Goal: Task Accomplishment & Management: Use online tool/utility

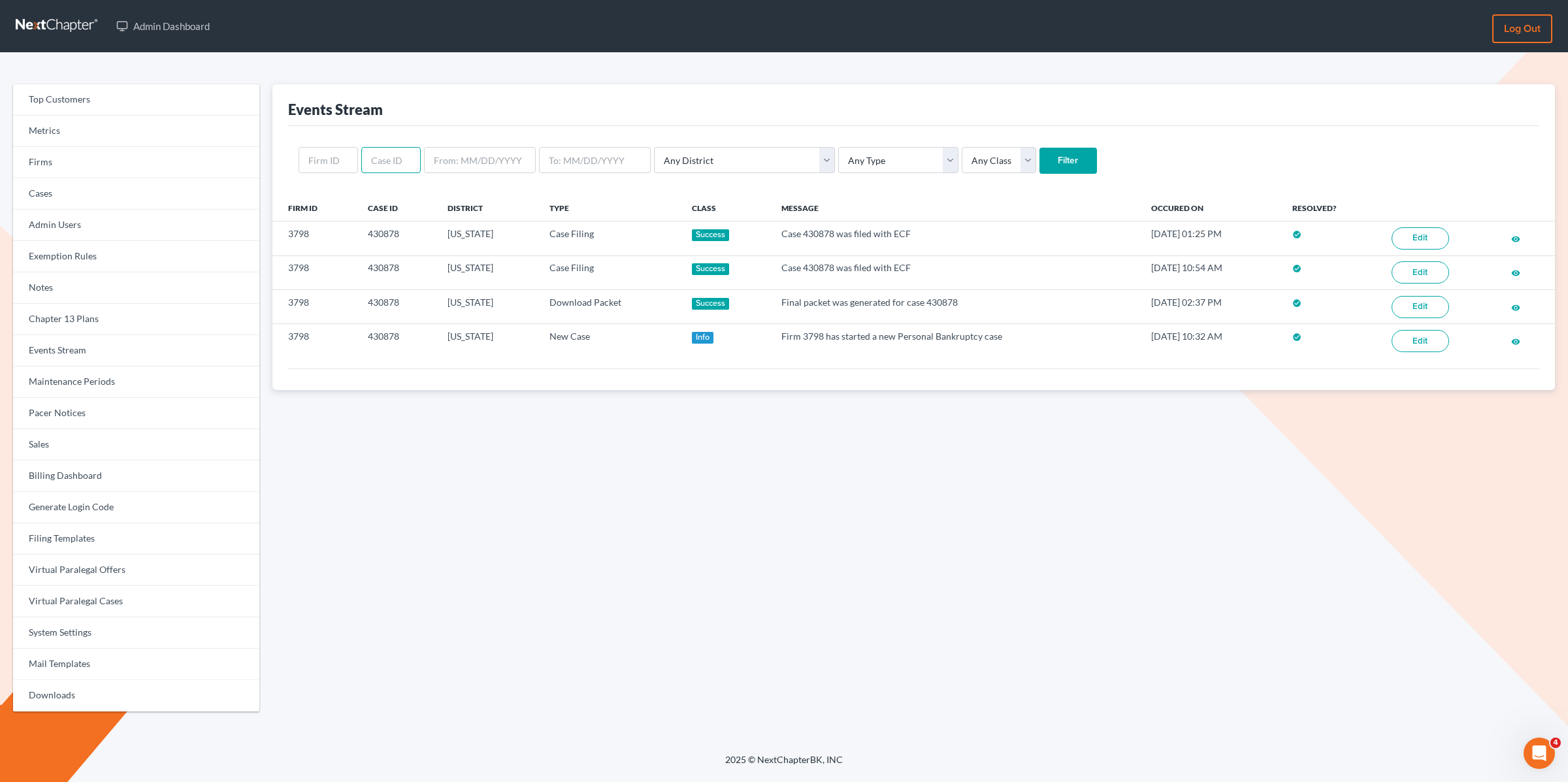
click at [387, 159] on input "text" at bounding box center [391, 160] width 60 height 26
paste input "431271"
type input "431271"
click at [1040, 148] on input "Filter" at bounding box center [1068, 161] width 58 height 26
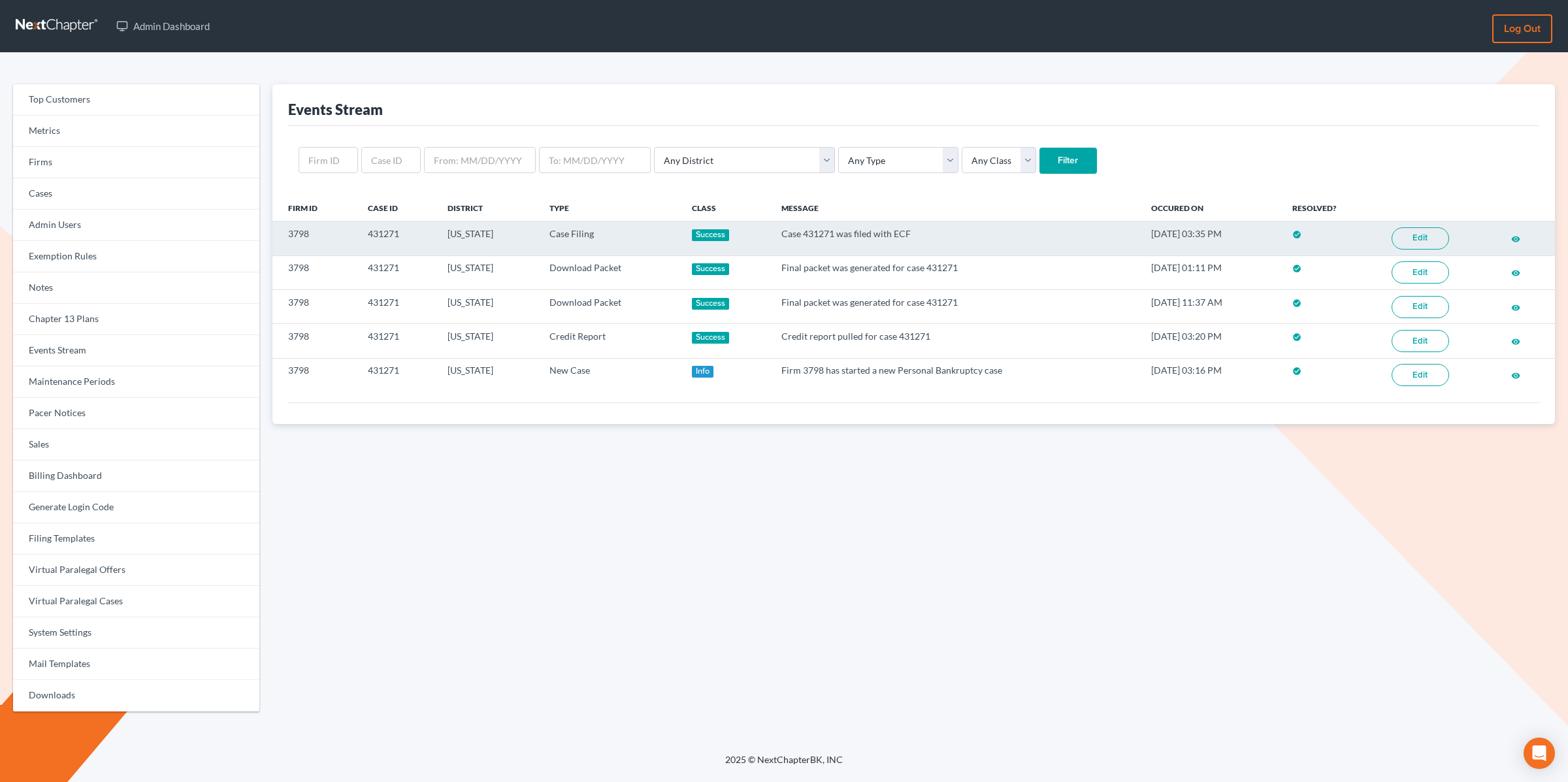
click at [1416, 239] on link "Edit" at bounding box center [1420, 239] width 58 height 22
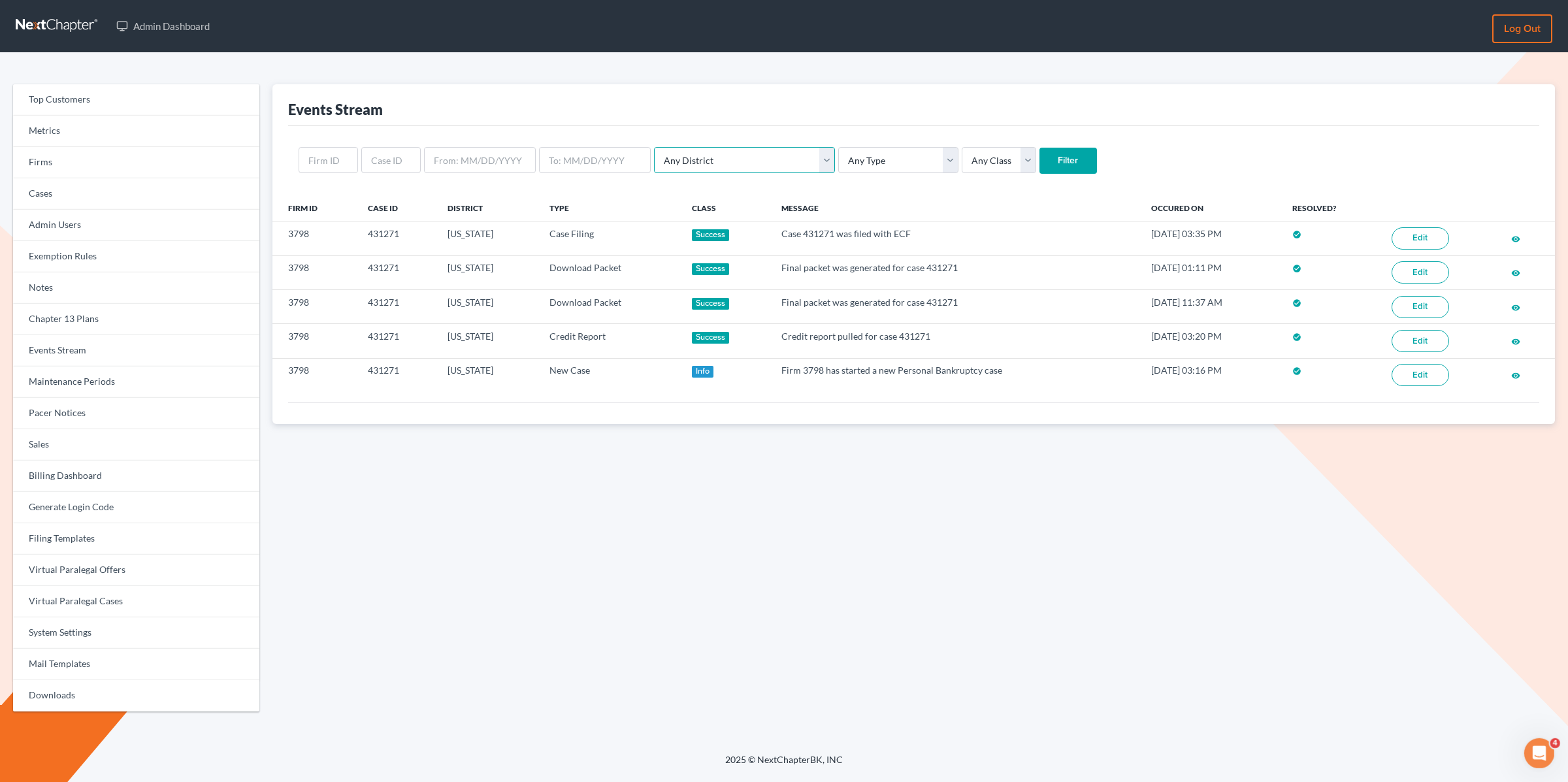
click at [722, 147] on select "Any District Alabama - Middle Alabama - Northern Alabama - Southern Alaska Ariz…" at bounding box center [745, 160] width 181 height 26
select select "82"
click at [654, 147] on select "Any District Alabama - Middle Alabama - Northern Alabama - Southern Alaska Ariz…" at bounding box center [745, 160] width 181 height 26
click at [841, 165] on select "Any Type Case Applied To Plan Case Archive Case Duplicate Case Filing Chapter 1…" at bounding box center [898, 160] width 120 height 26
select select "case_filing"
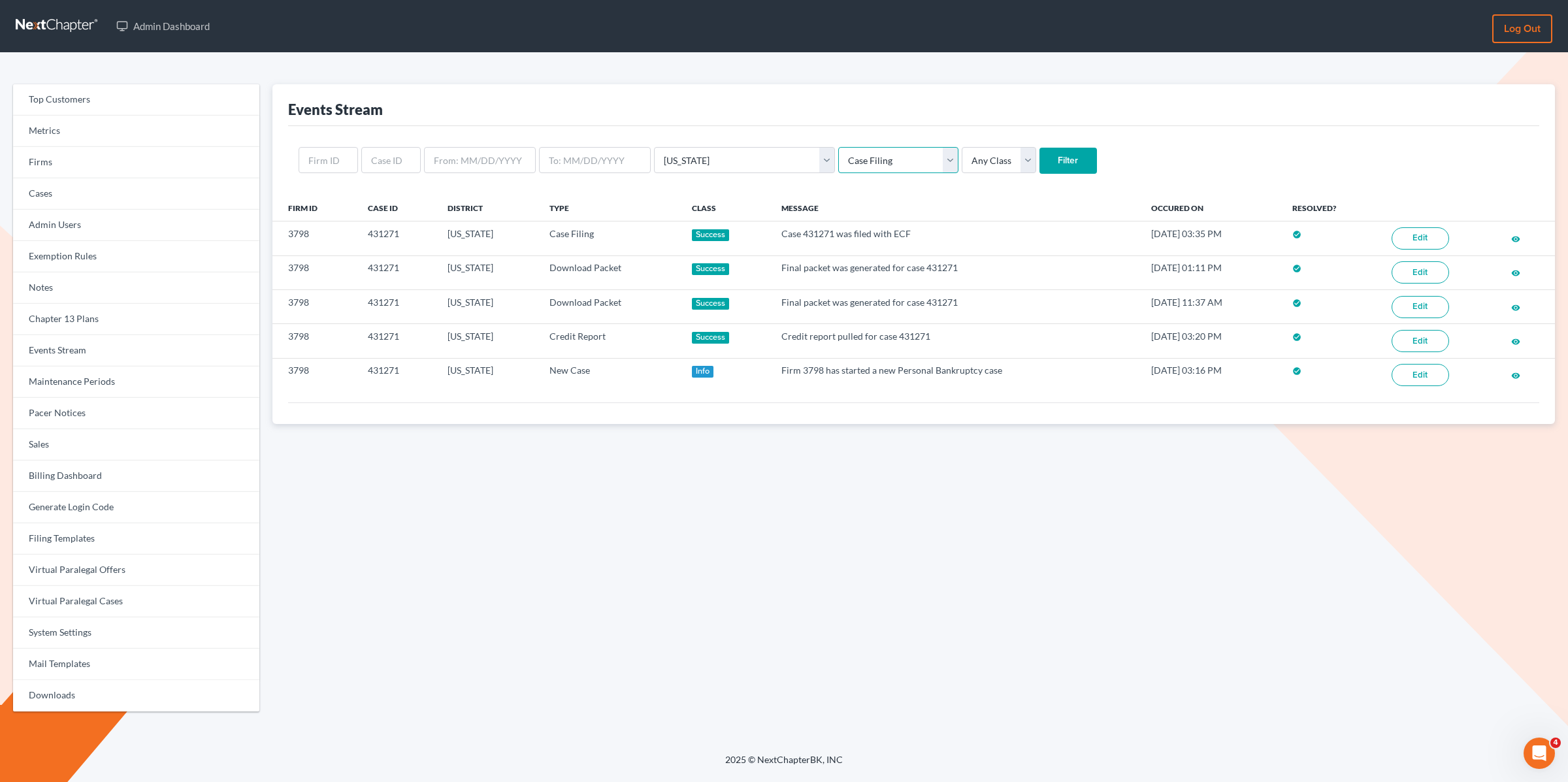
click at [838, 147] on select "Any Type Case Applied To Plan Case Archive Case Duplicate Case Filing Chapter 1…" at bounding box center [898, 160] width 120 height 26
click at [962, 162] on select "Any Class Success Error Info" at bounding box center [999, 160] width 75 height 26
select select "success"
click at [962, 147] on select "Any Class Success Error Info" at bounding box center [999, 160] width 75 height 26
click at [1040, 161] on input "Filter" at bounding box center [1068, 161] width 58 height 26
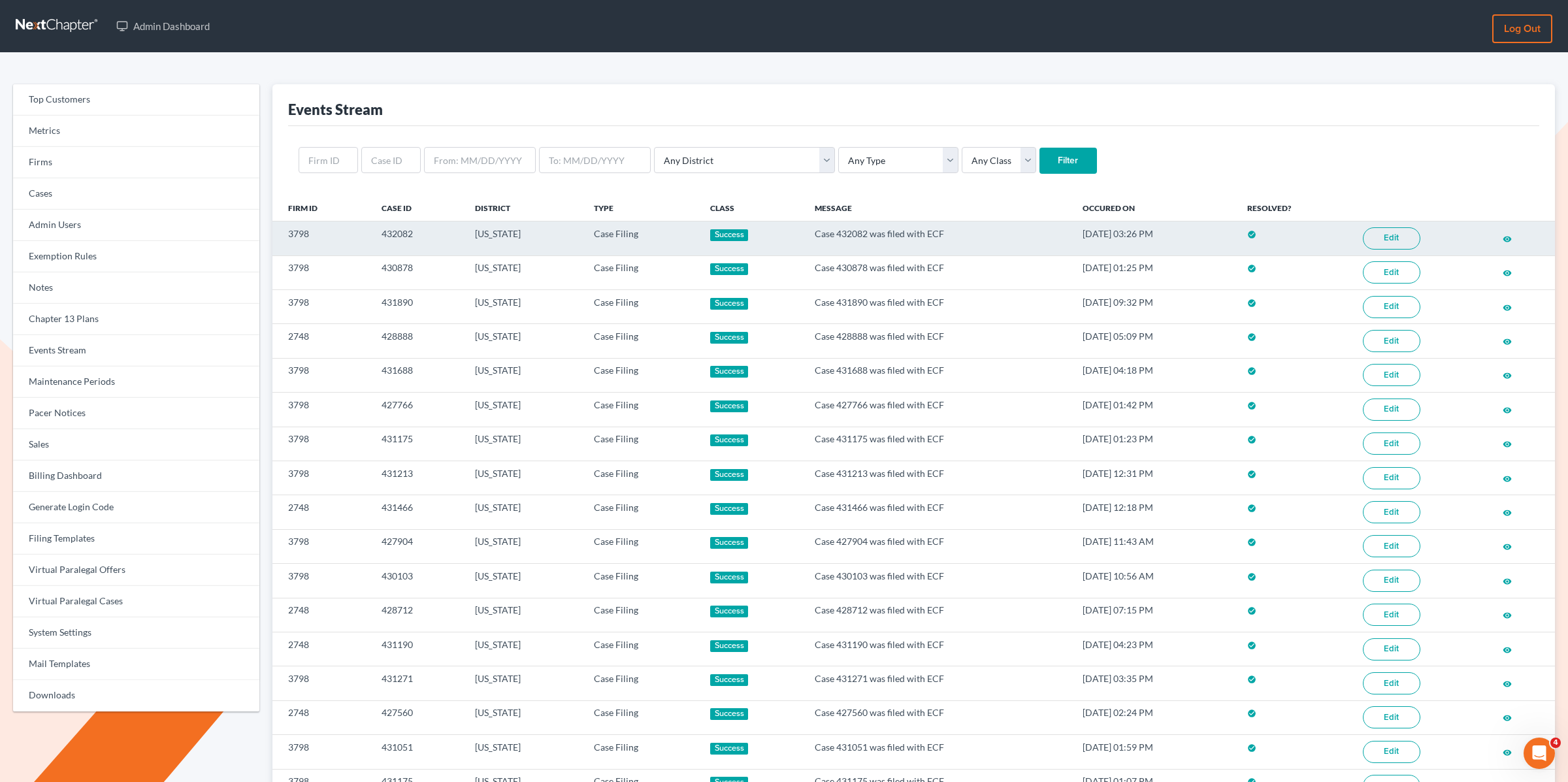
click at [1403, 236] on link "Edit" at bounding box center [1391, 239] width 58 height 22
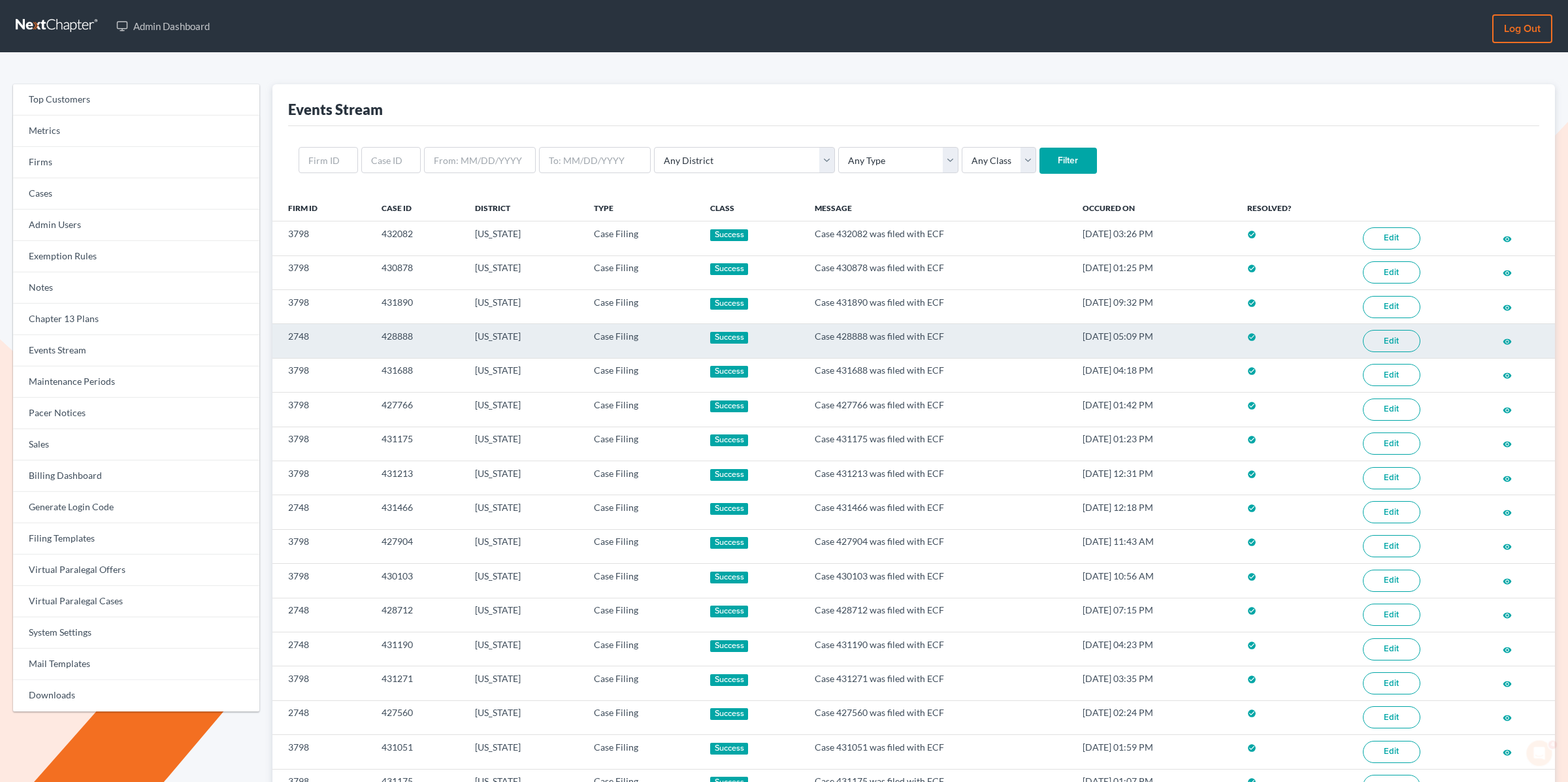
click at [1403, 347] on link "Edit" at bounding box center [1391, 341] width 58 height 22
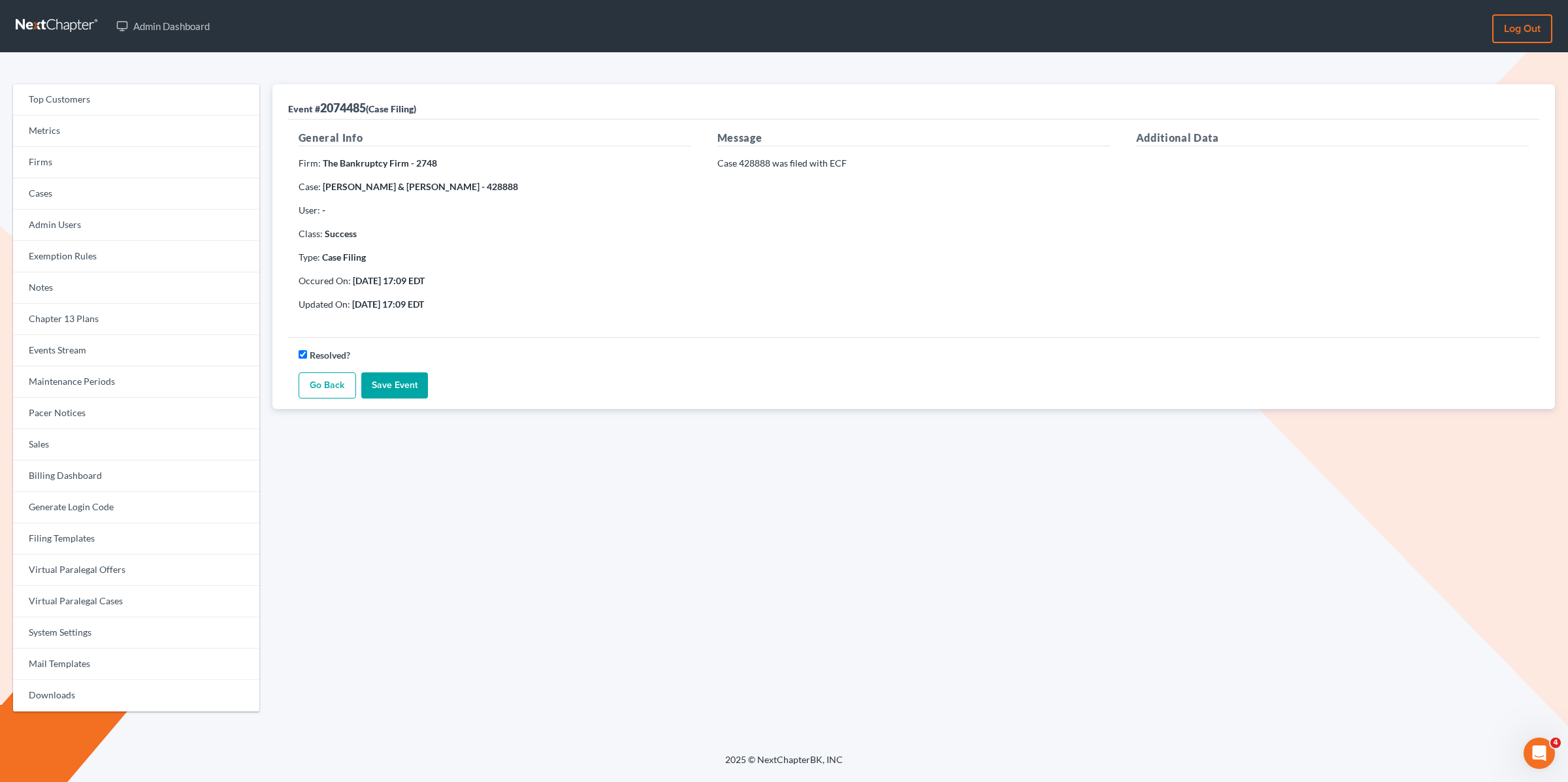
click at [477, 187] on strong "[PERSON_NAME] & [PERSON_NAME] - 428888" at bounding box center [420, 187] width 195 height 11
drag, startPoint x: 489, startPoint y: 185, endPoint x: 519, endPoint y: 184, distance: 30.0
click at [519, 184] on p "Case: [PERSON_NAME] & [PERSON_NAME] - 428888" at bounding box center [495, 187] width 393 height 13
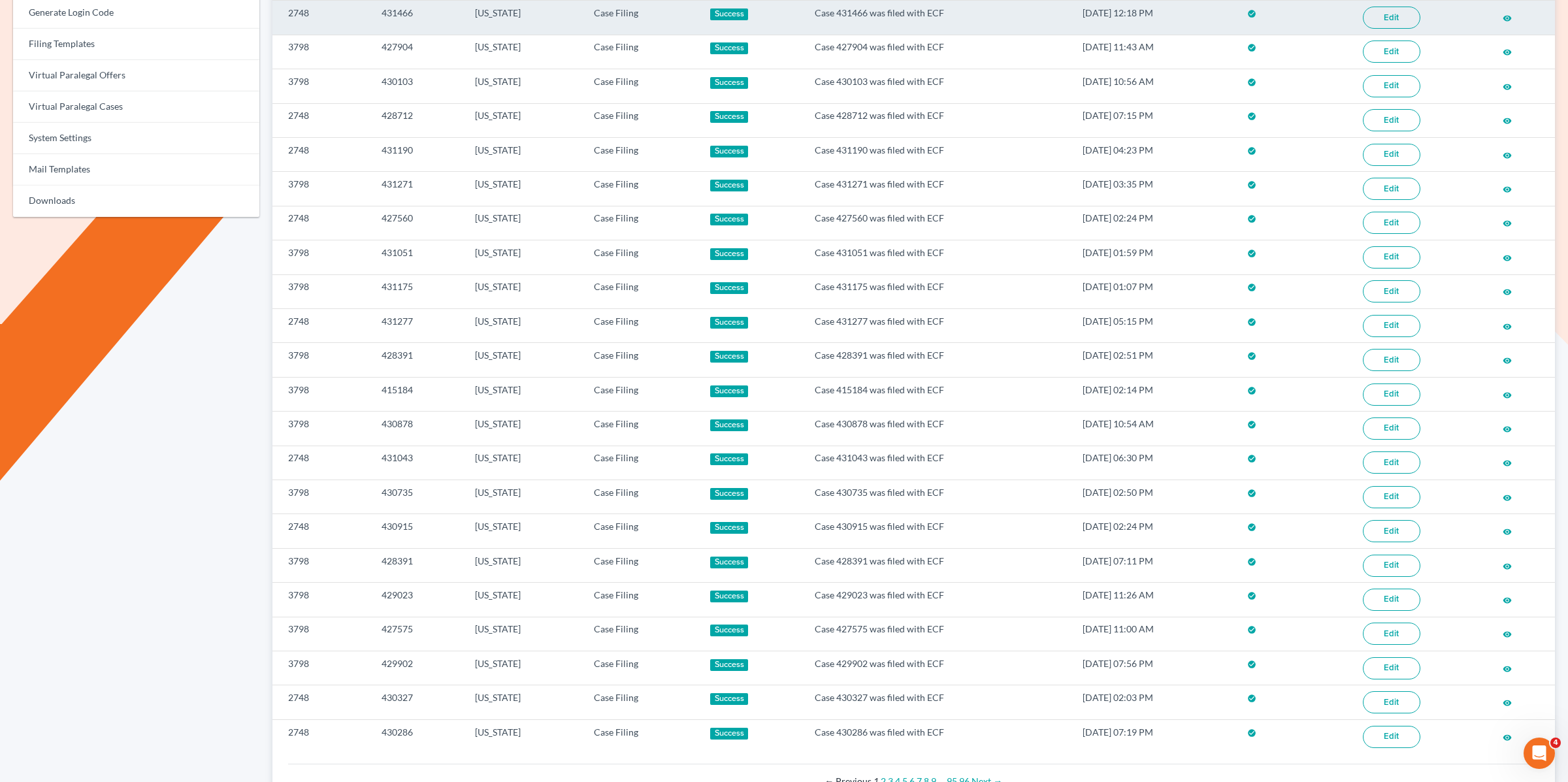
scroll to position [582, 0]
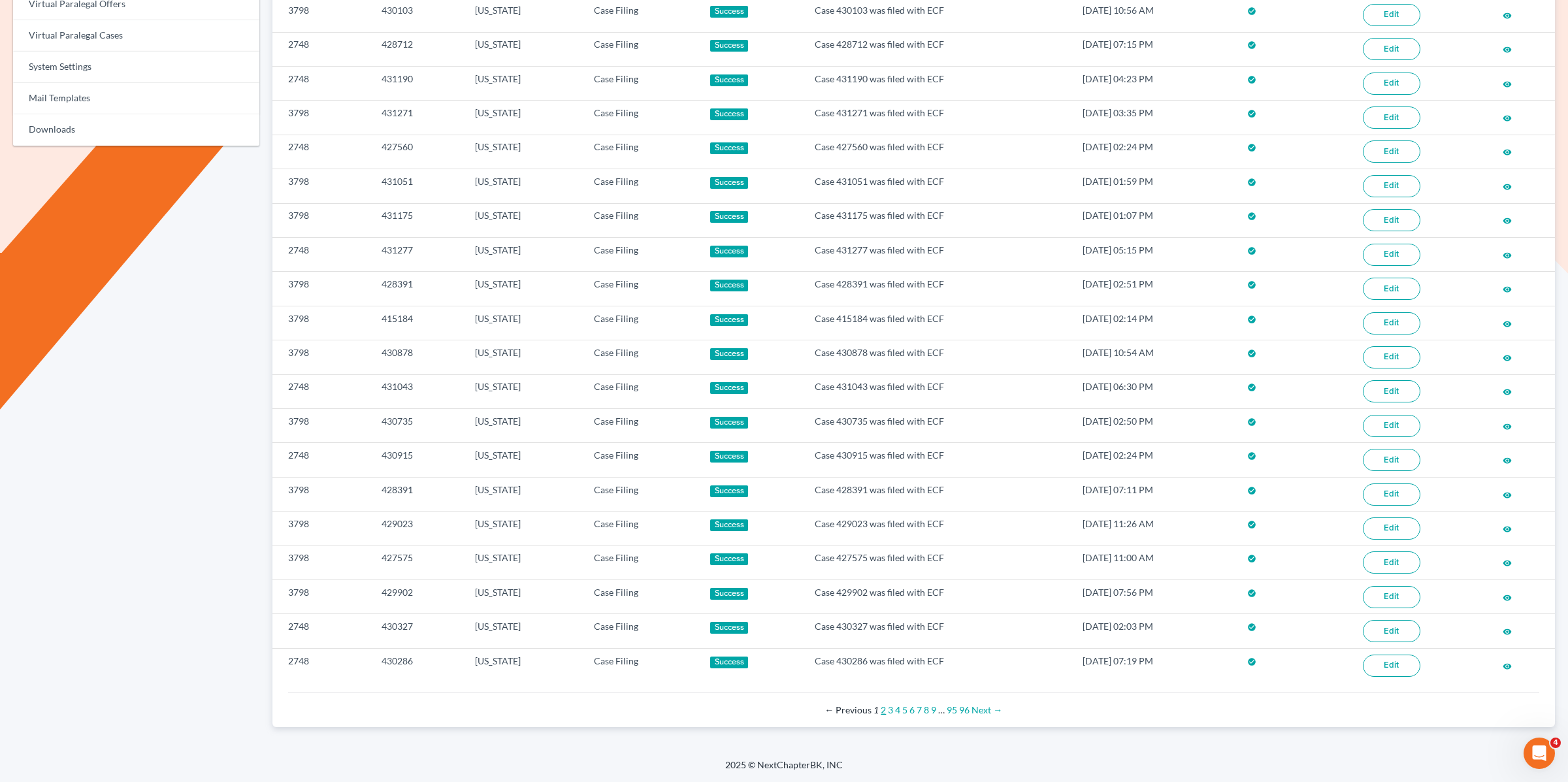
click at [884, 711] on link "2" at bounding box center [884, 710] width 5 height 11
click at [893, 710] on div "← Previous 1 2 3 4 5 6 7 8 9 … 95 96 Next →" at bounding box center [913, 711] width 1230 height 13
click at [891, 713] on link "3" at bounding box center [891, 710] width 5 height 11
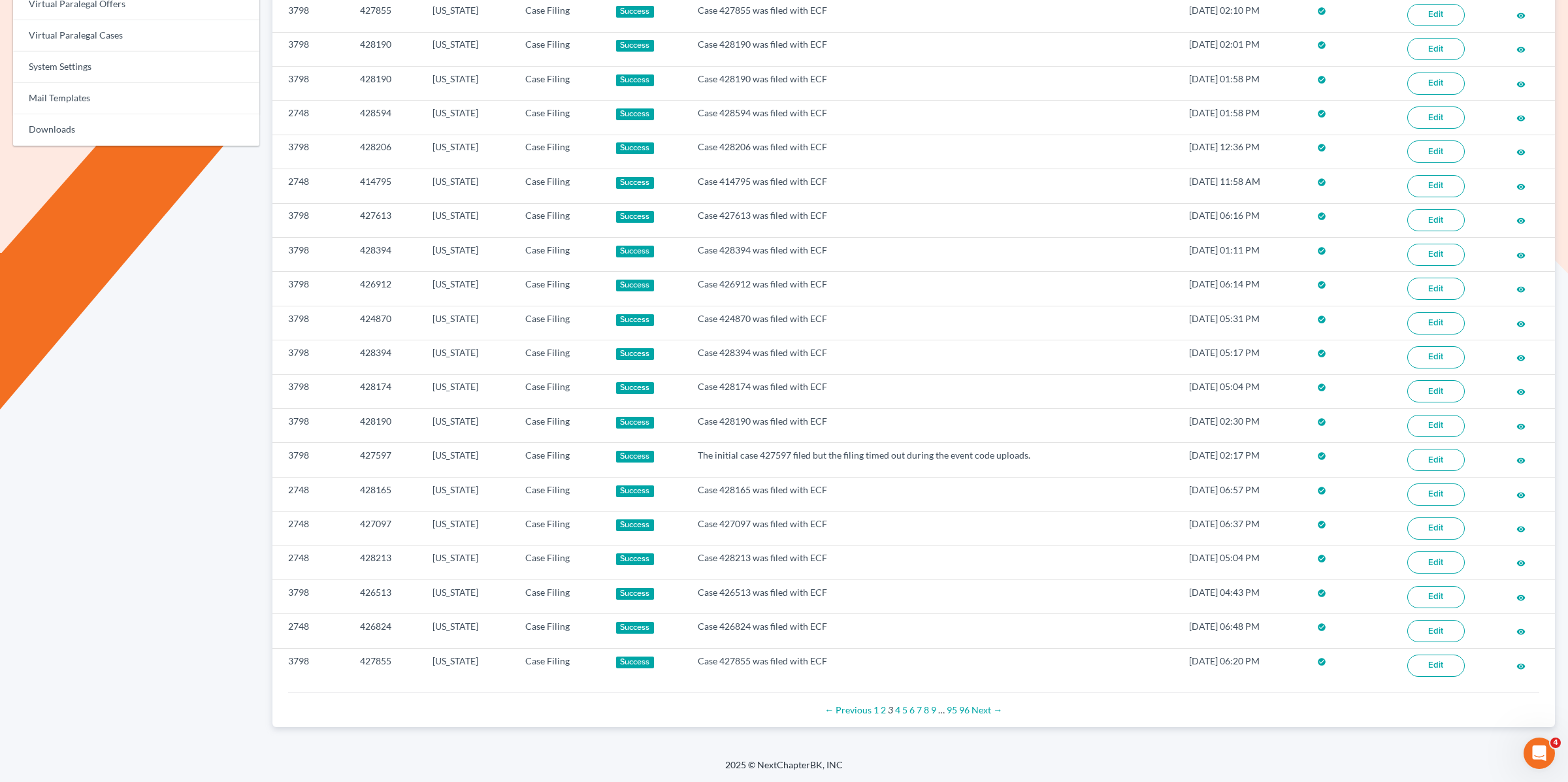
scroll to position [582, 0]
click at [897, 712] on link "4" at bounding box center [897, 710] width 5 height 11
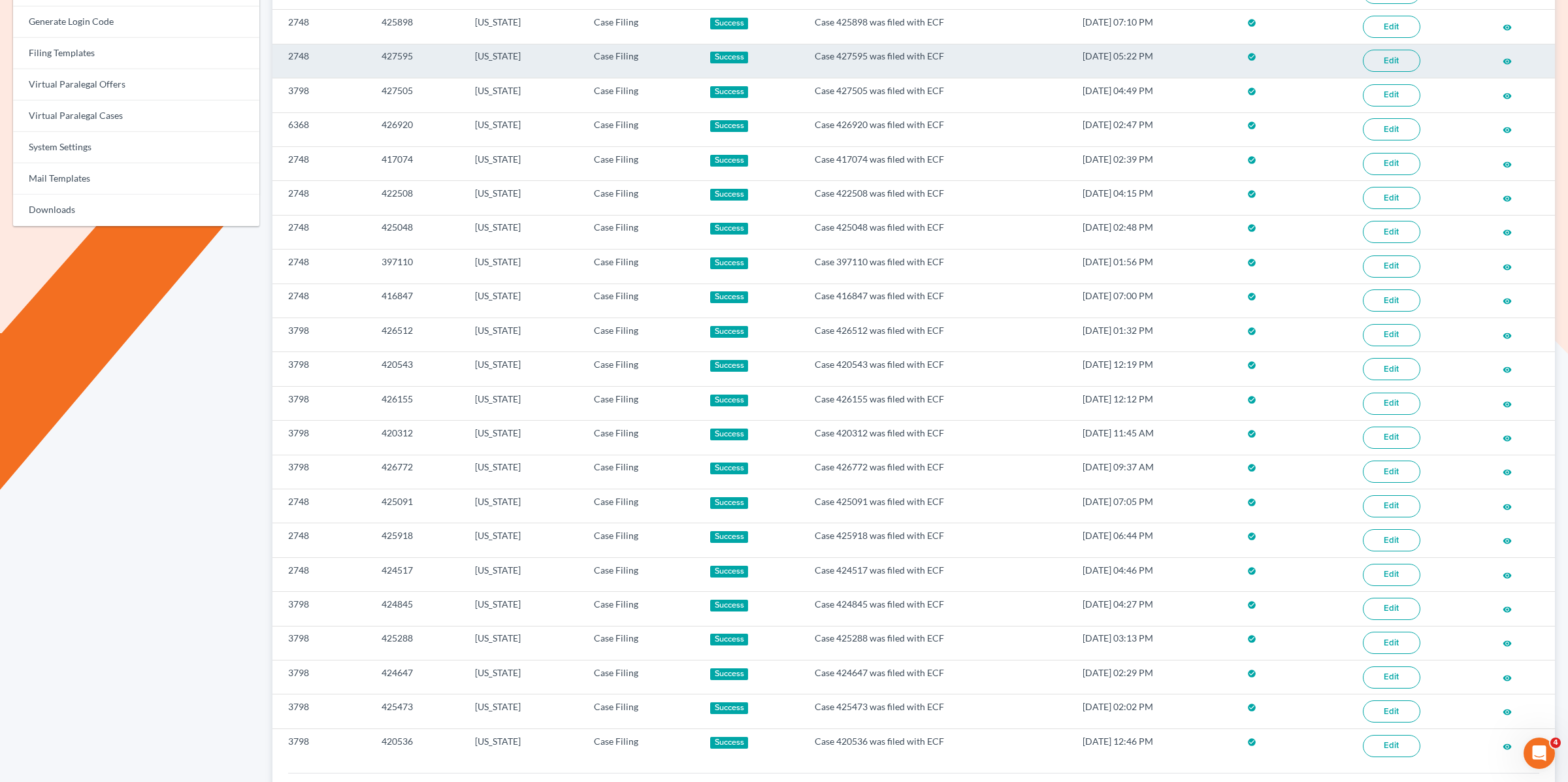
scroll to position [582, 0]
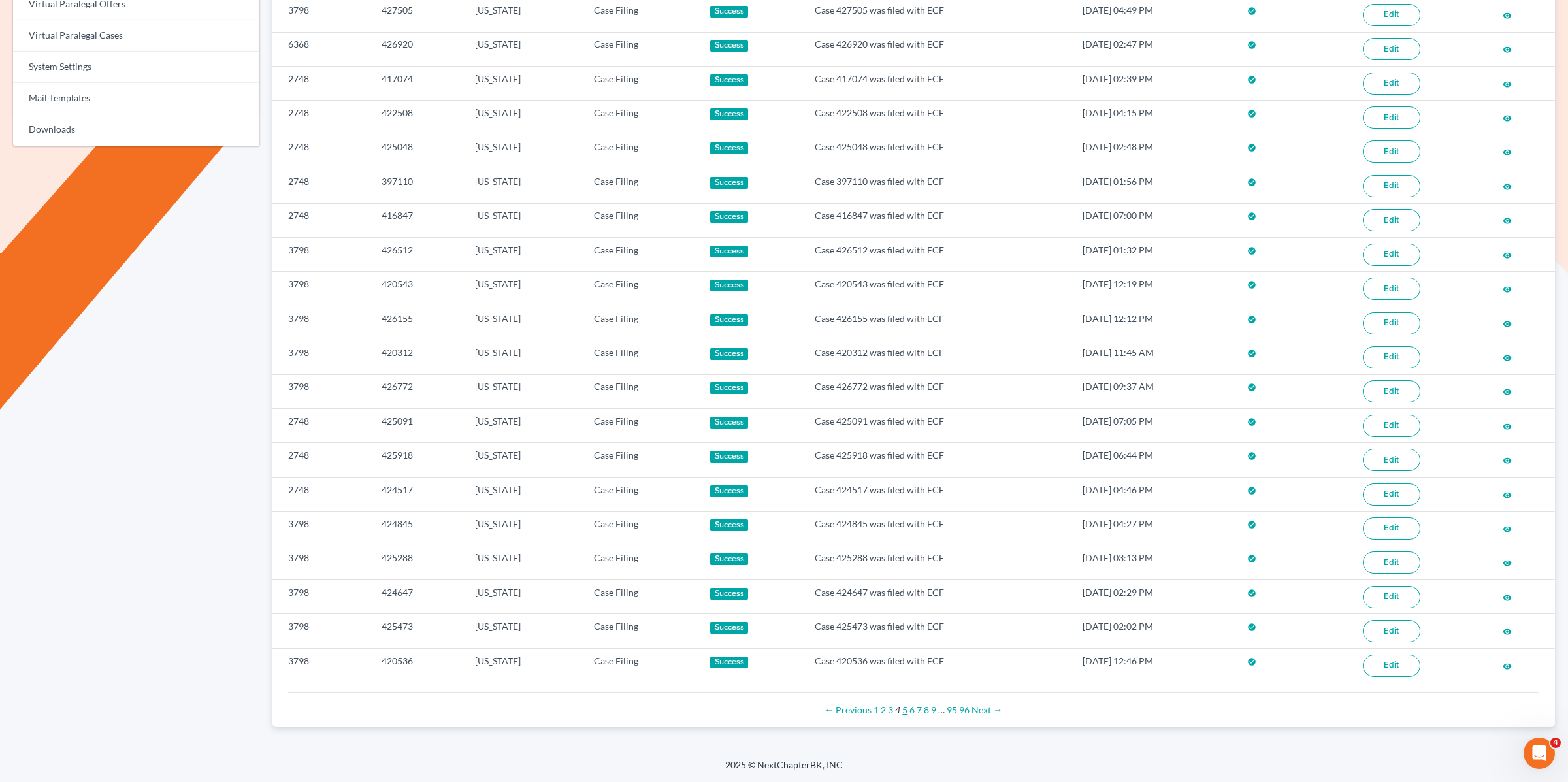
click at [905, 710] on link "5" at bounding box center [905, 710] width 5 height 11
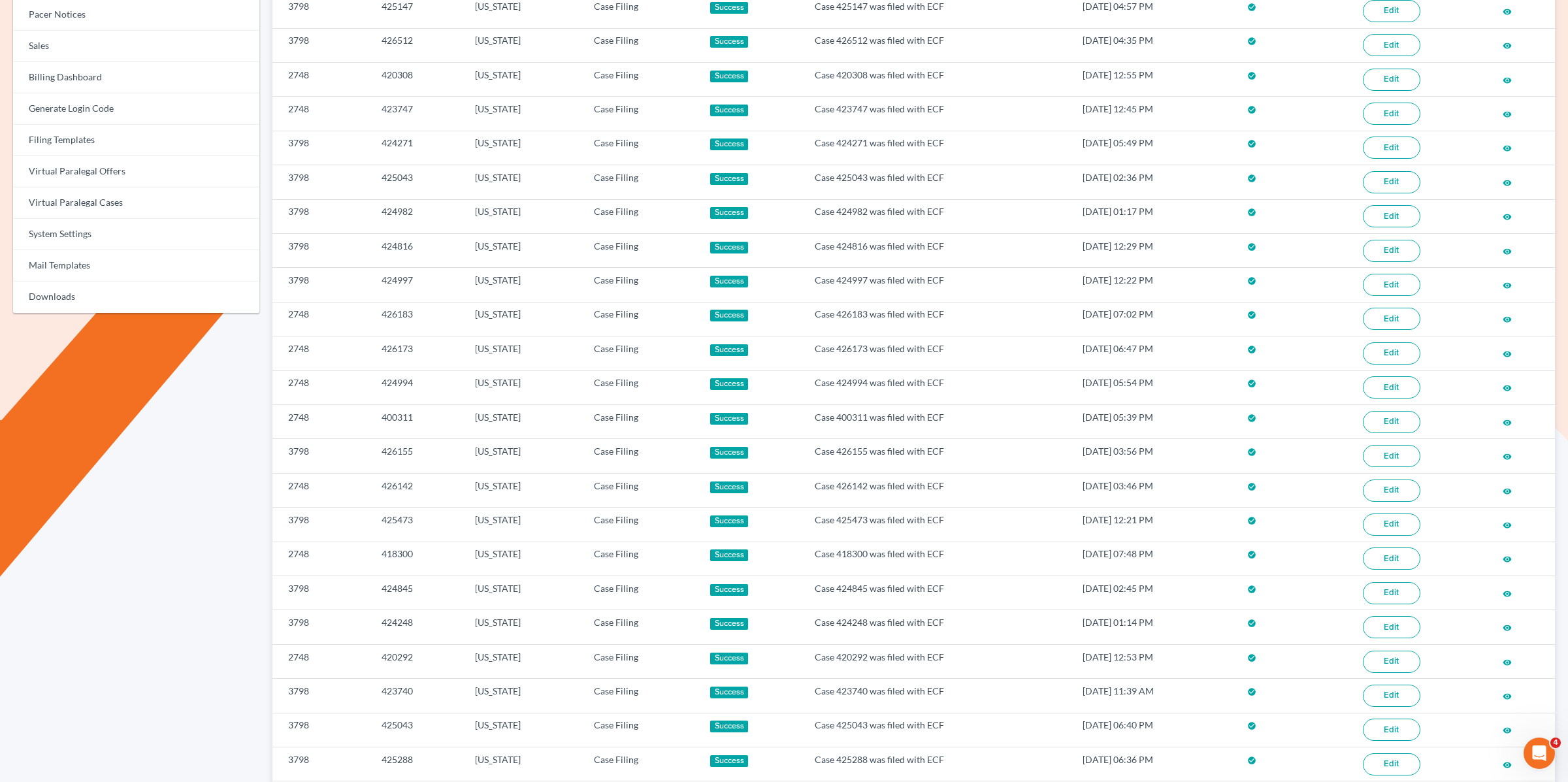
scroll to position [582, 0]
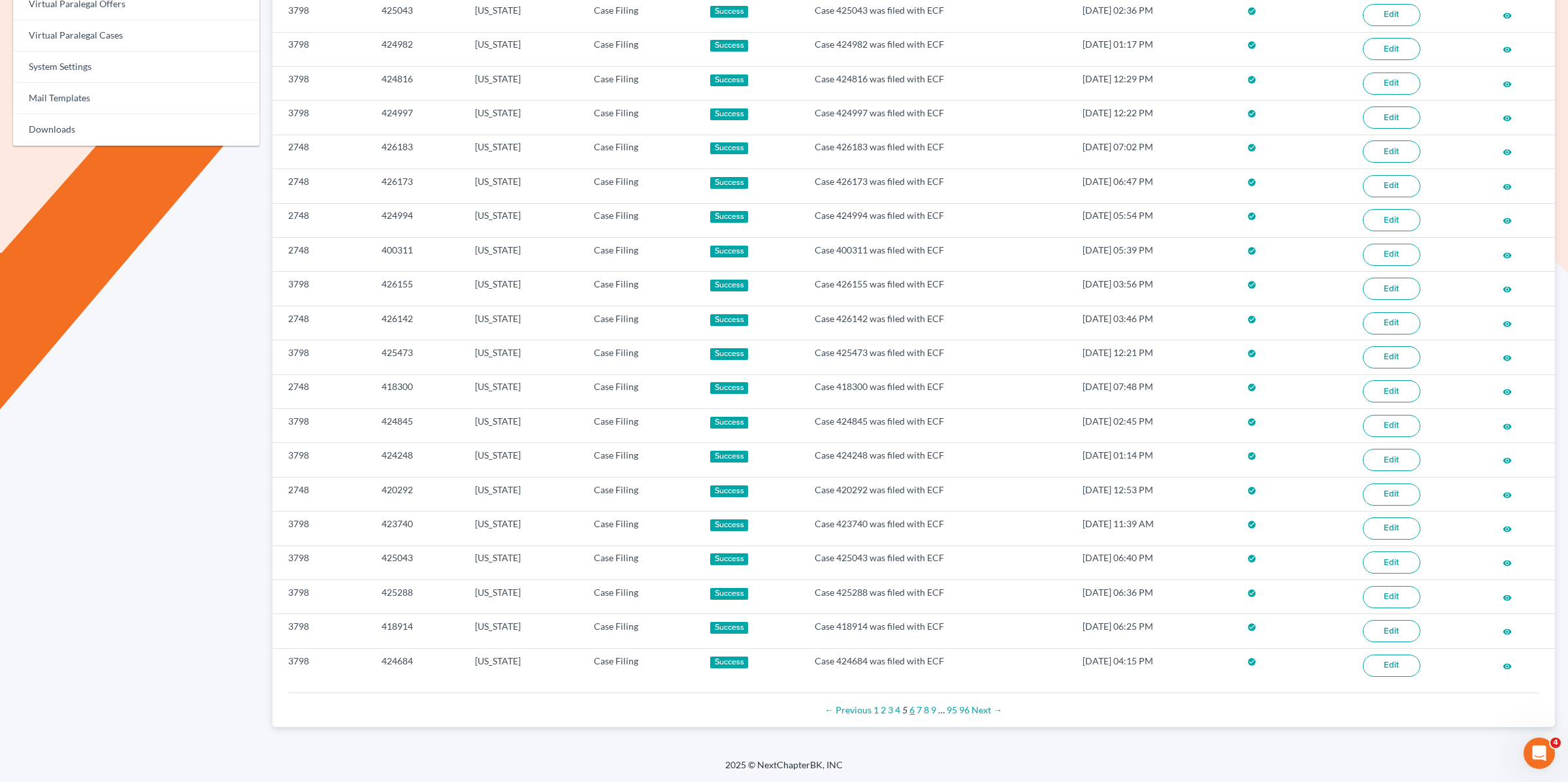
click at [913, 709] on link "6" at bounding box center [912, 710] width 5 height 11
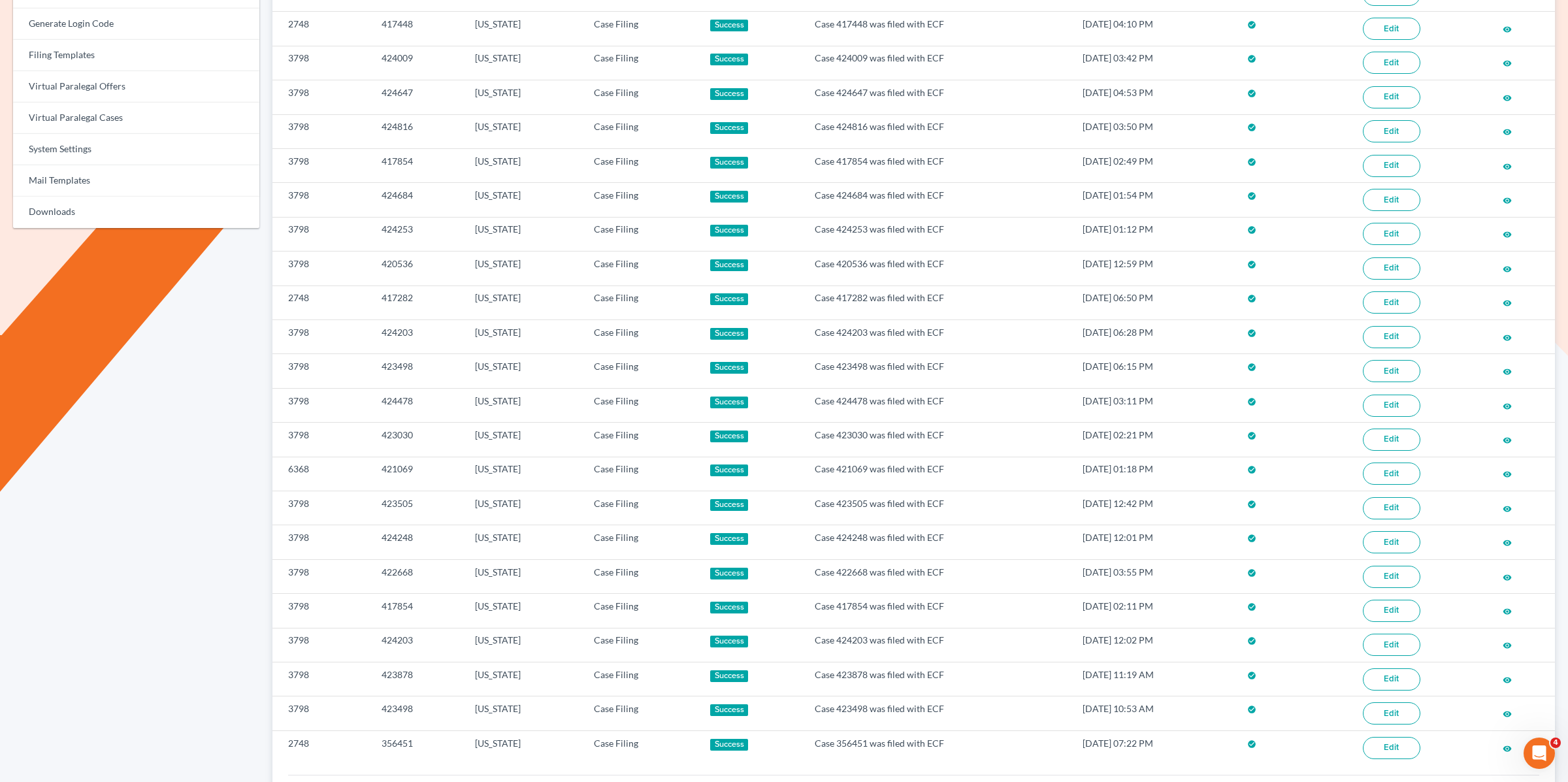
scroll to position [582, 0]
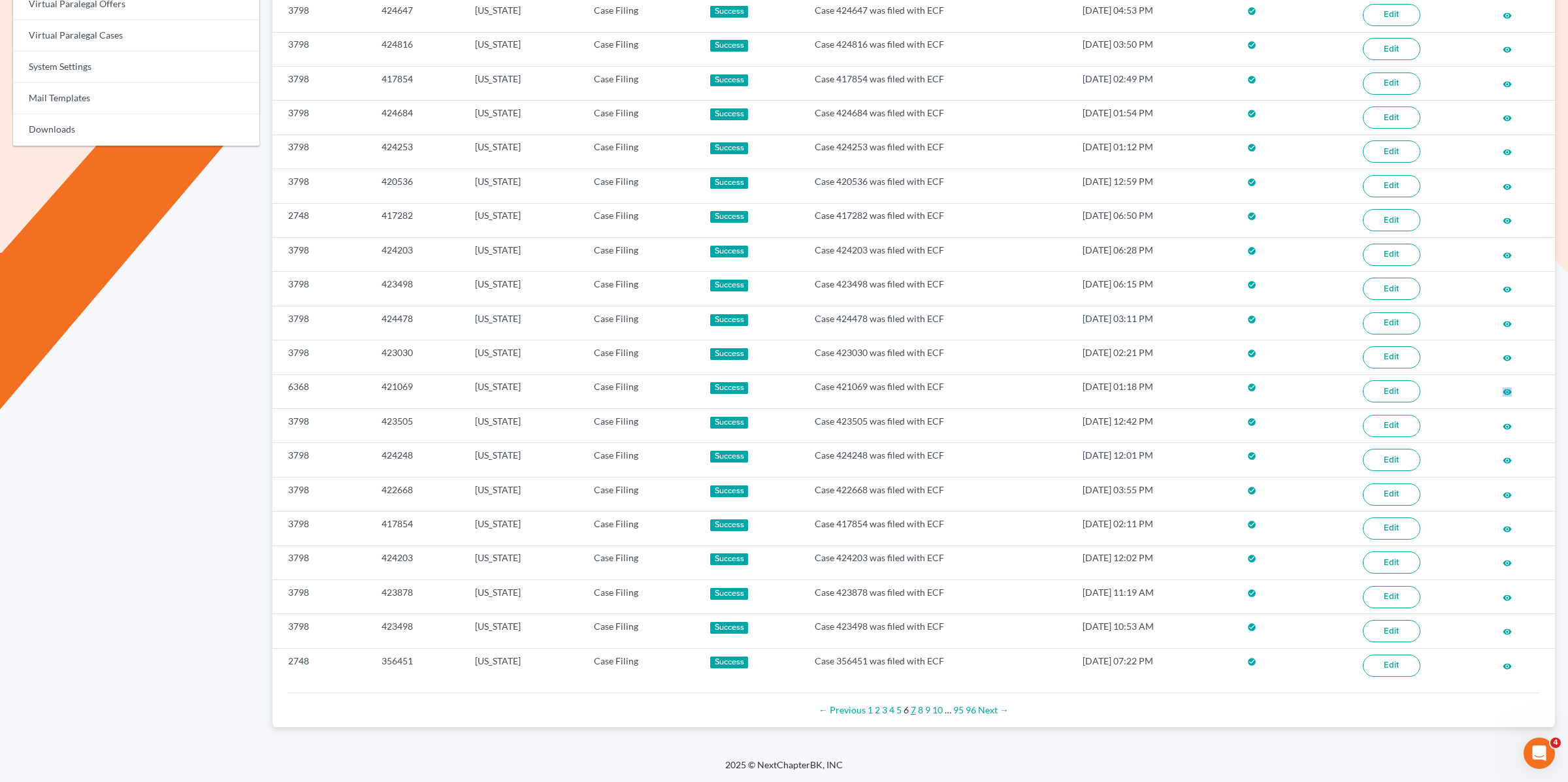
click at [913, 714] on link "7" at bounding box center [913, 710] width 5 height 11
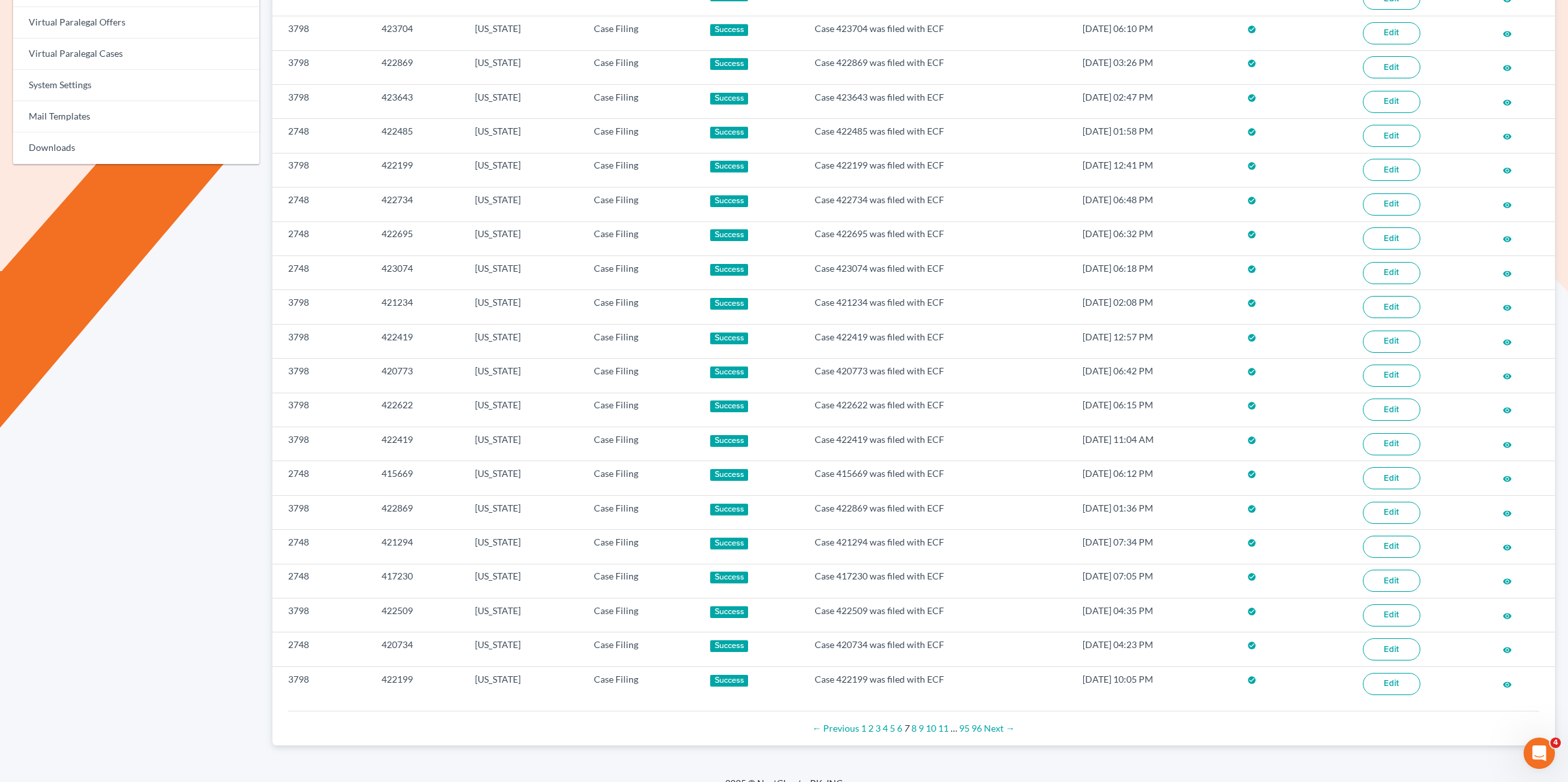
scroll to position [582, 0]
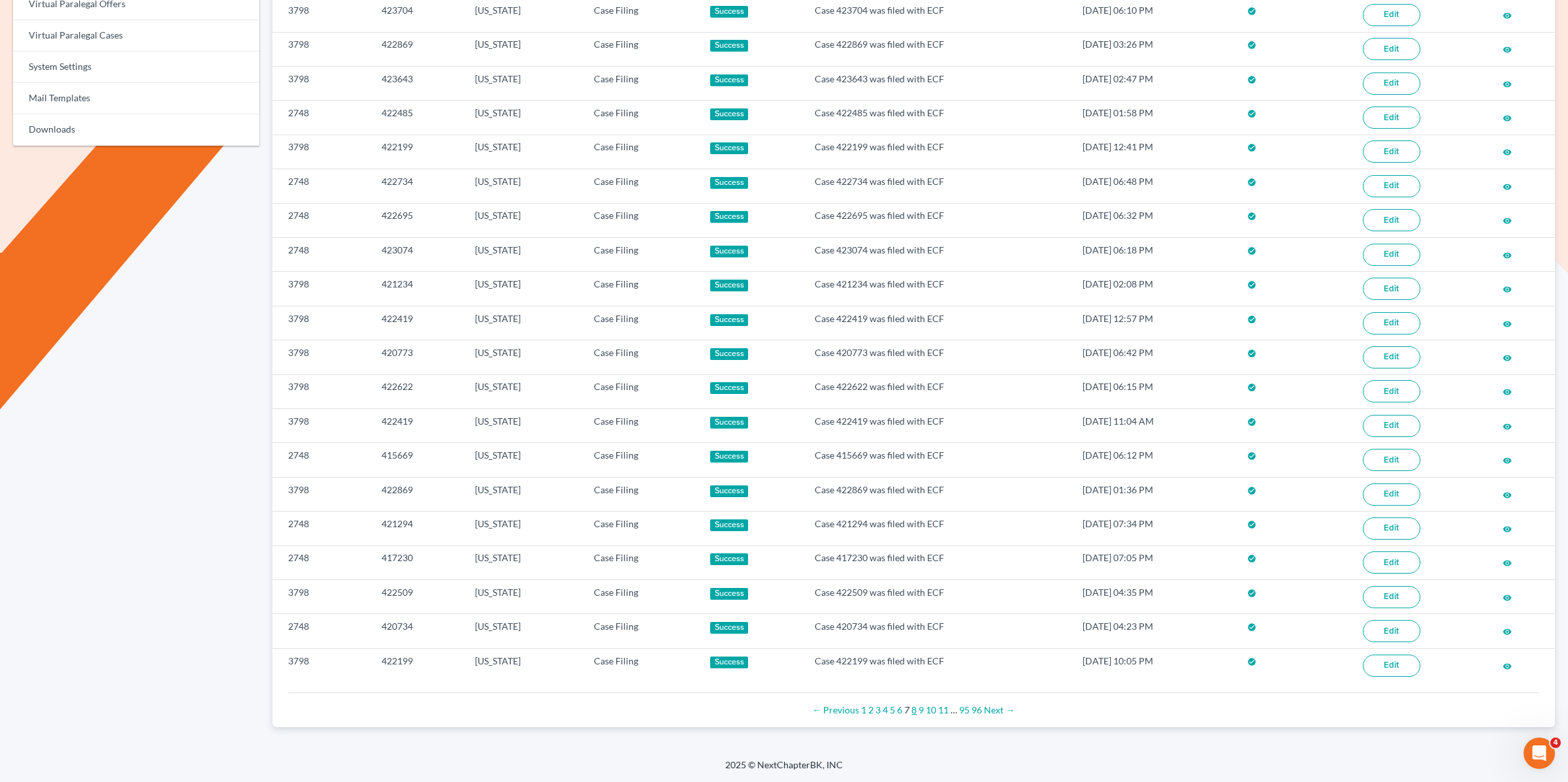
click at [914, 712] on link "8" at bounding box center [914, 710] width 5 height 11
click at [916, 711] on link "9" at bounding box center [915, 710] width 5 height 11
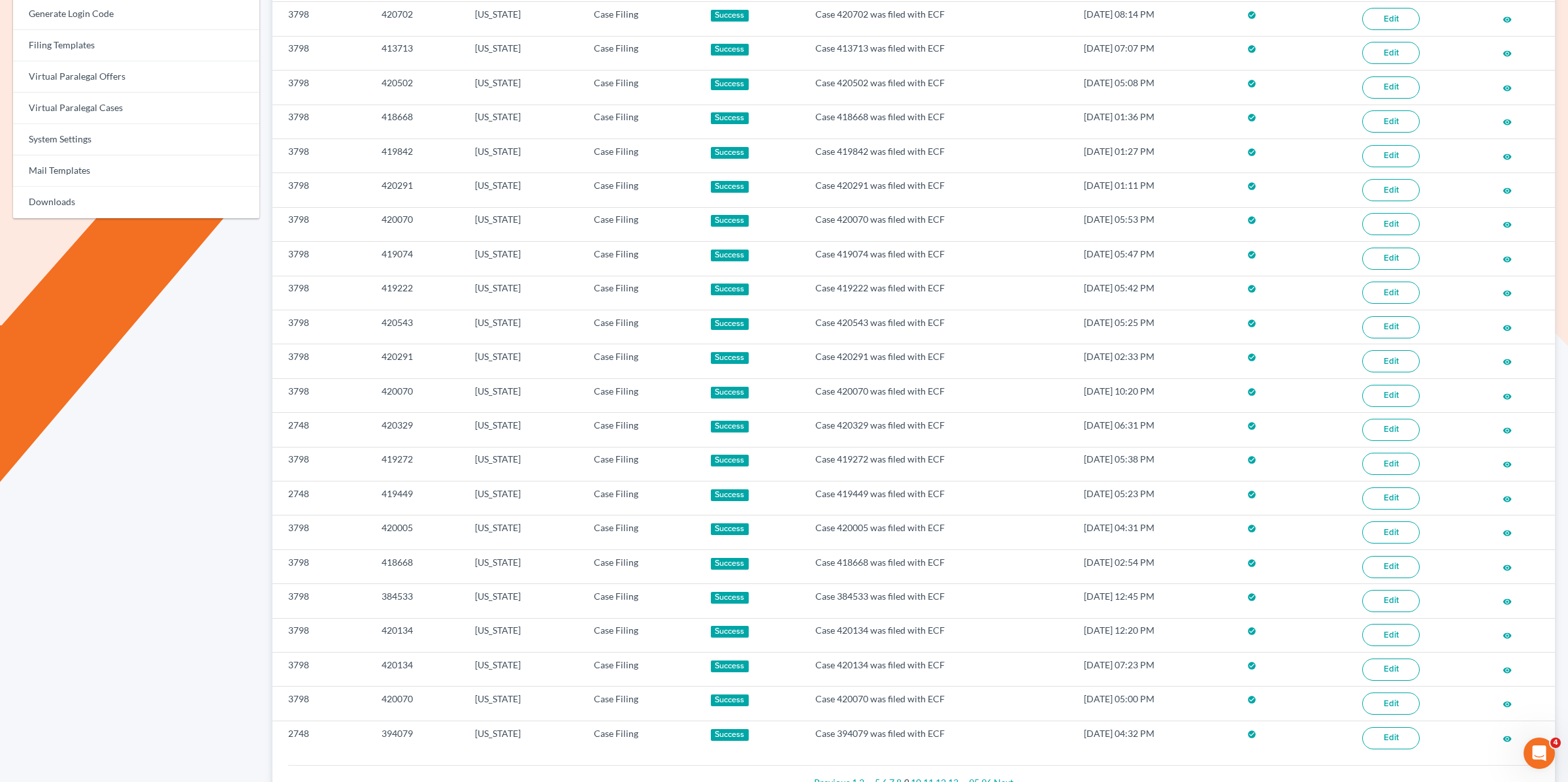
scroll to position [582, 0]
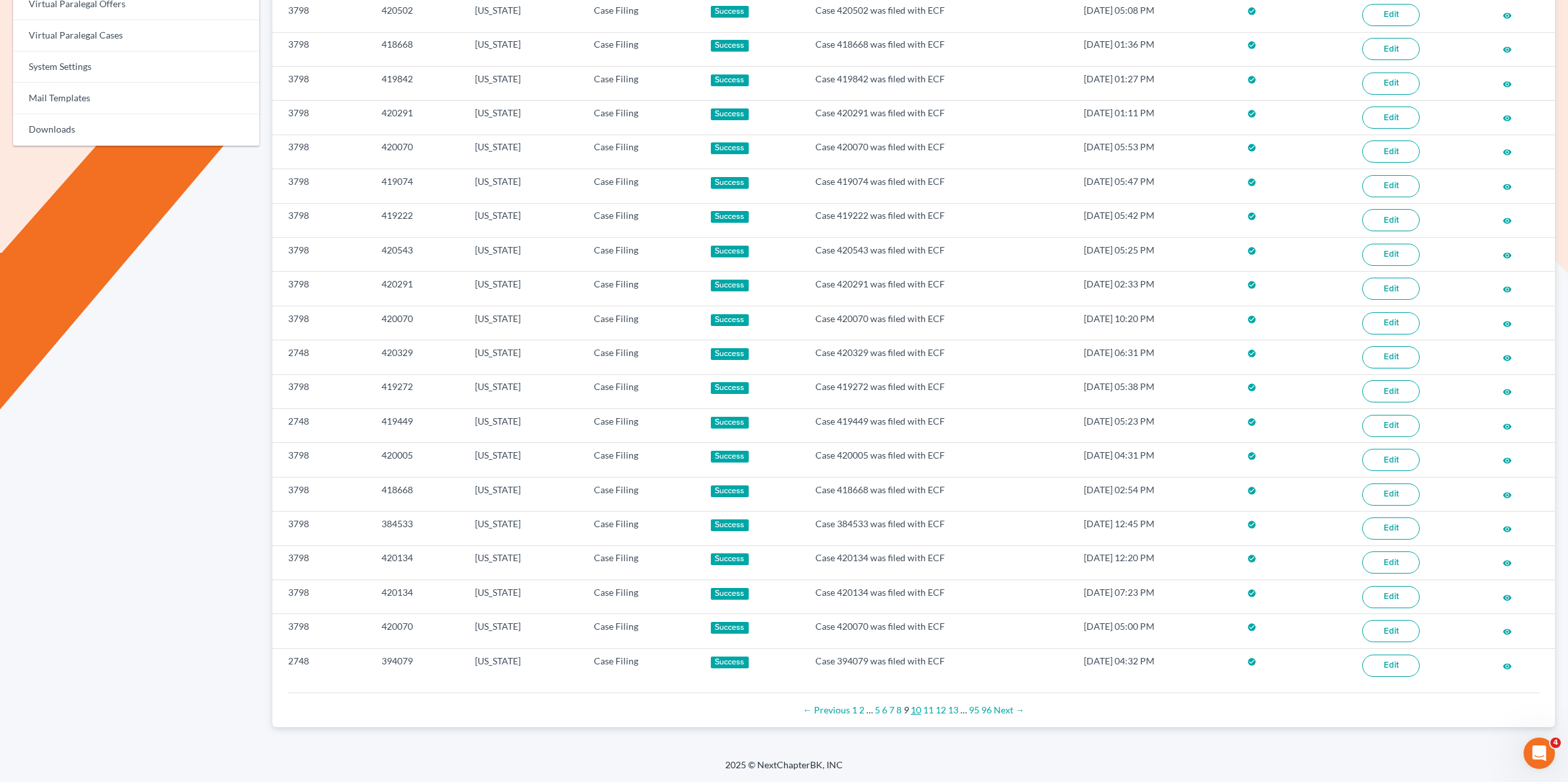
click at [915, 711] on link "10" at bounding box center [916, 710] width 11 height 11
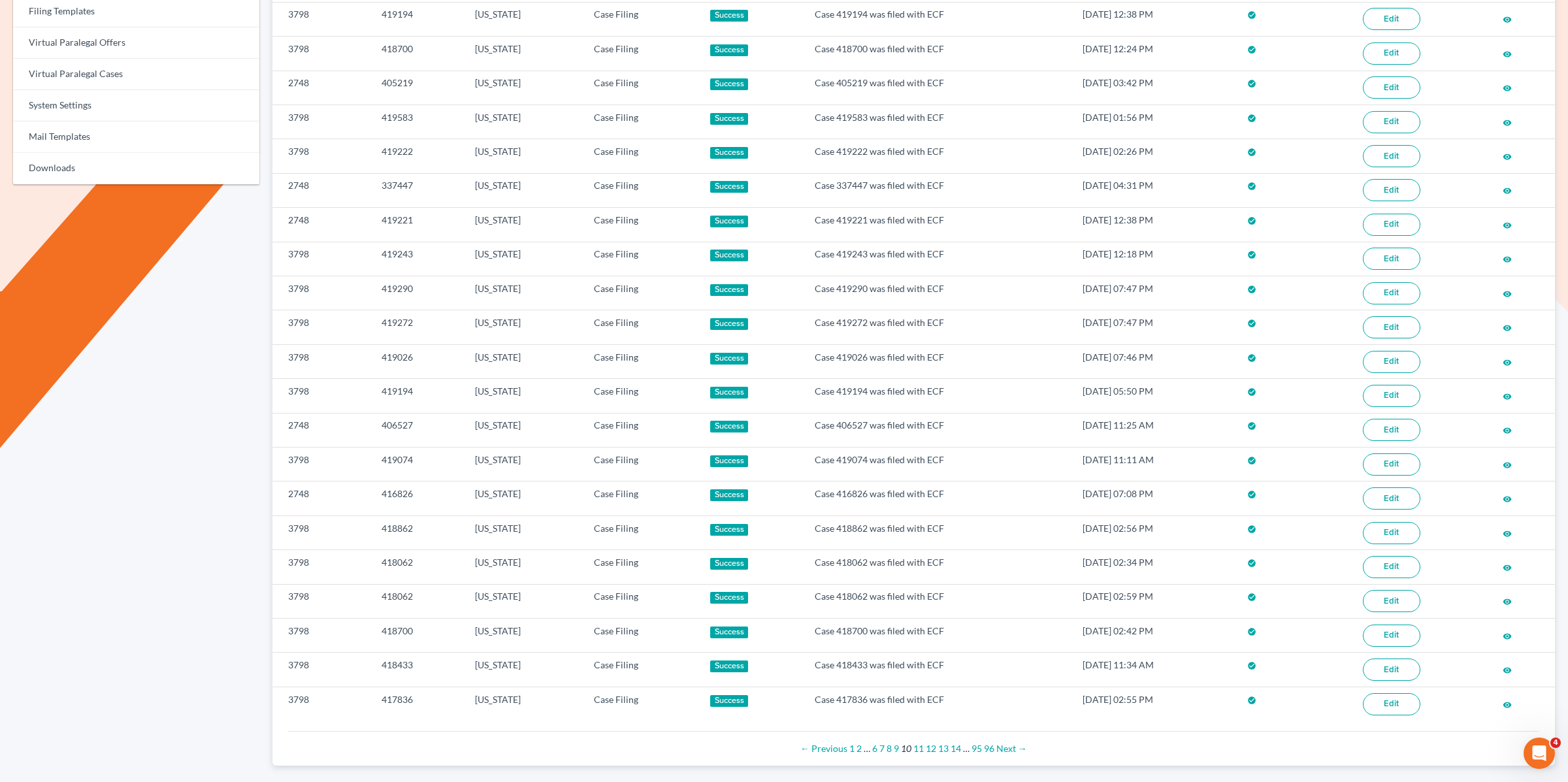
scroll to position [582, 0]
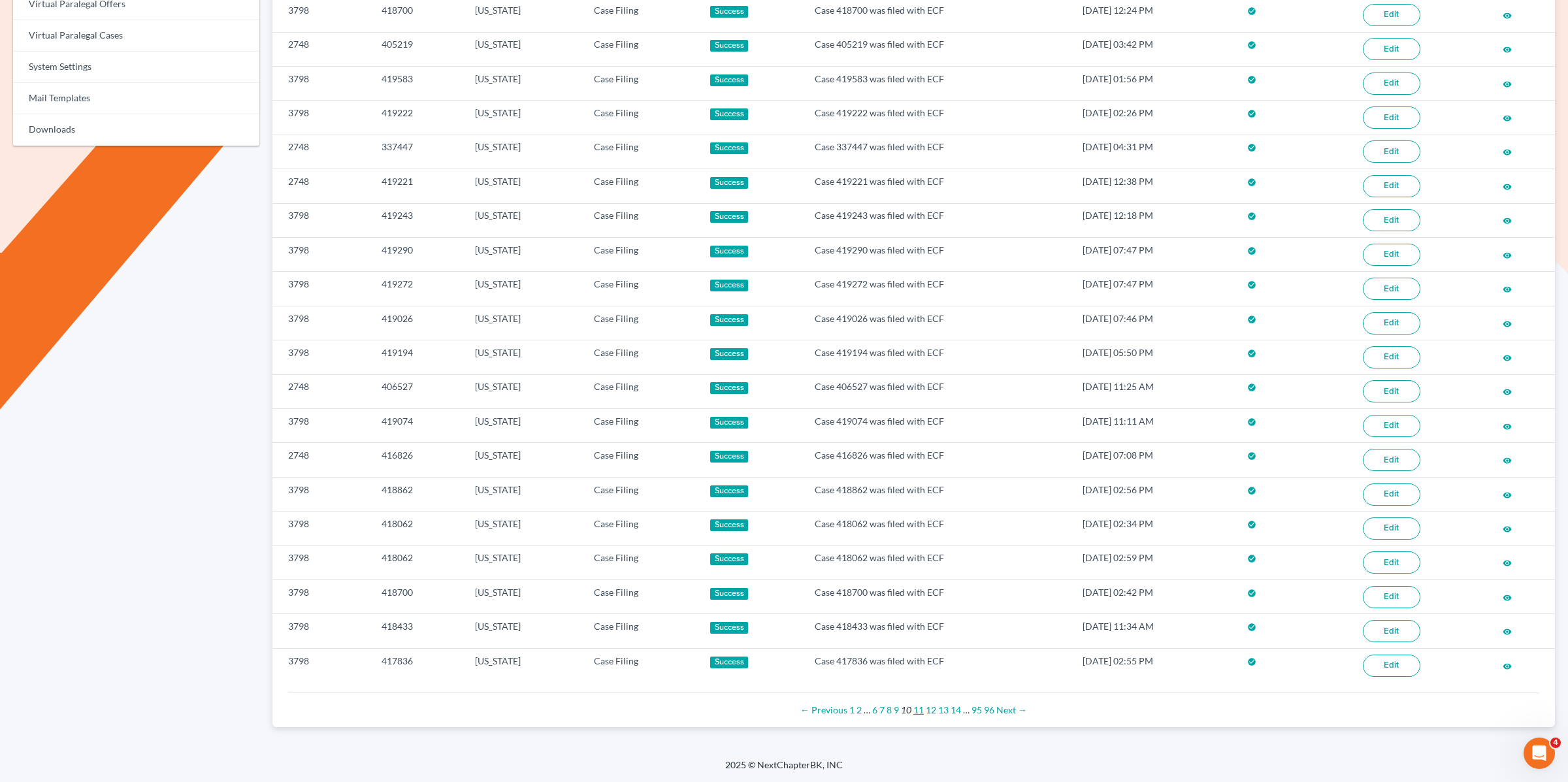
click at [915, 711] on link "11" at bounding box center [919, 710] width 11 height 11
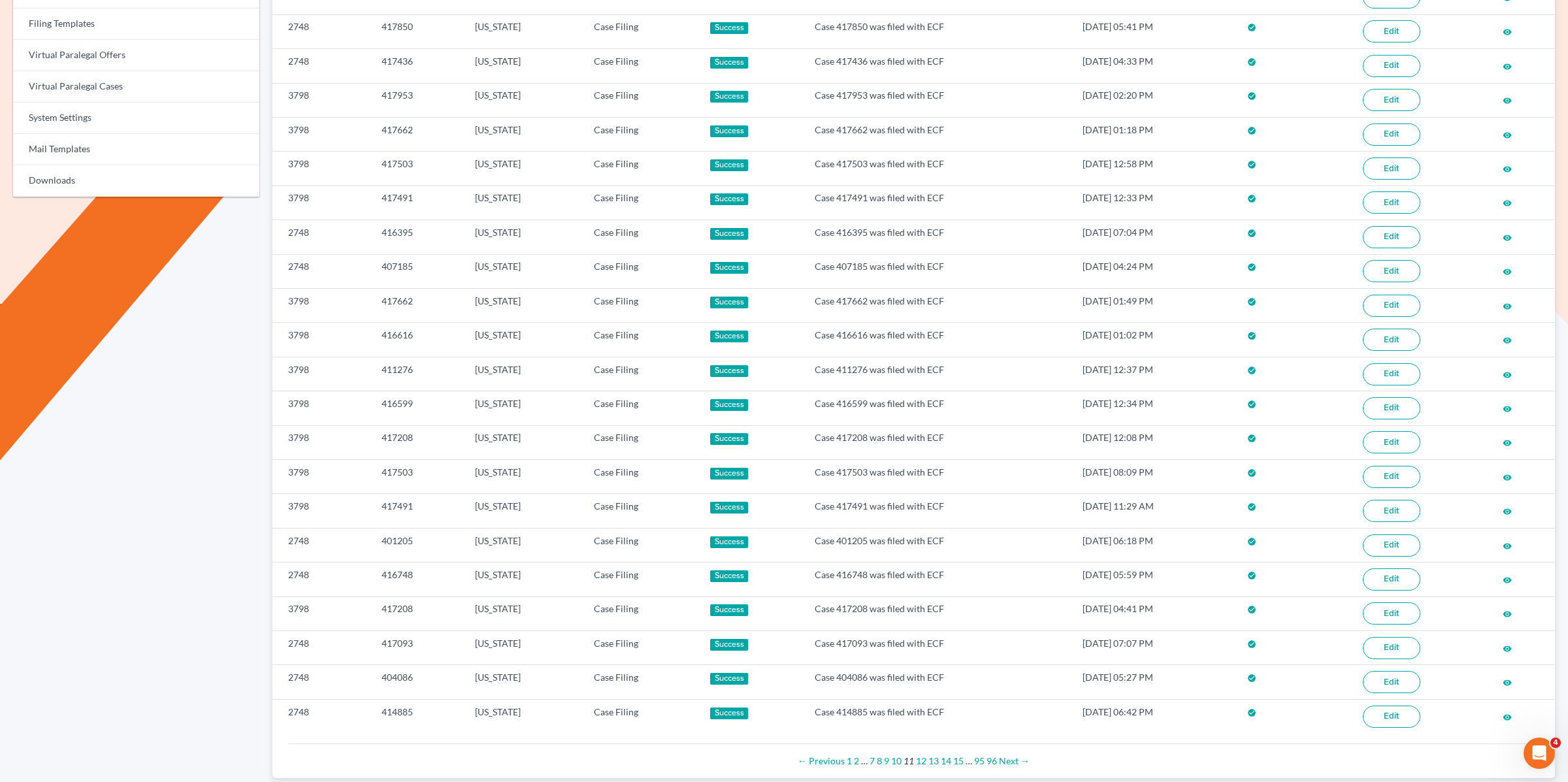
scroll to position [582, 0]
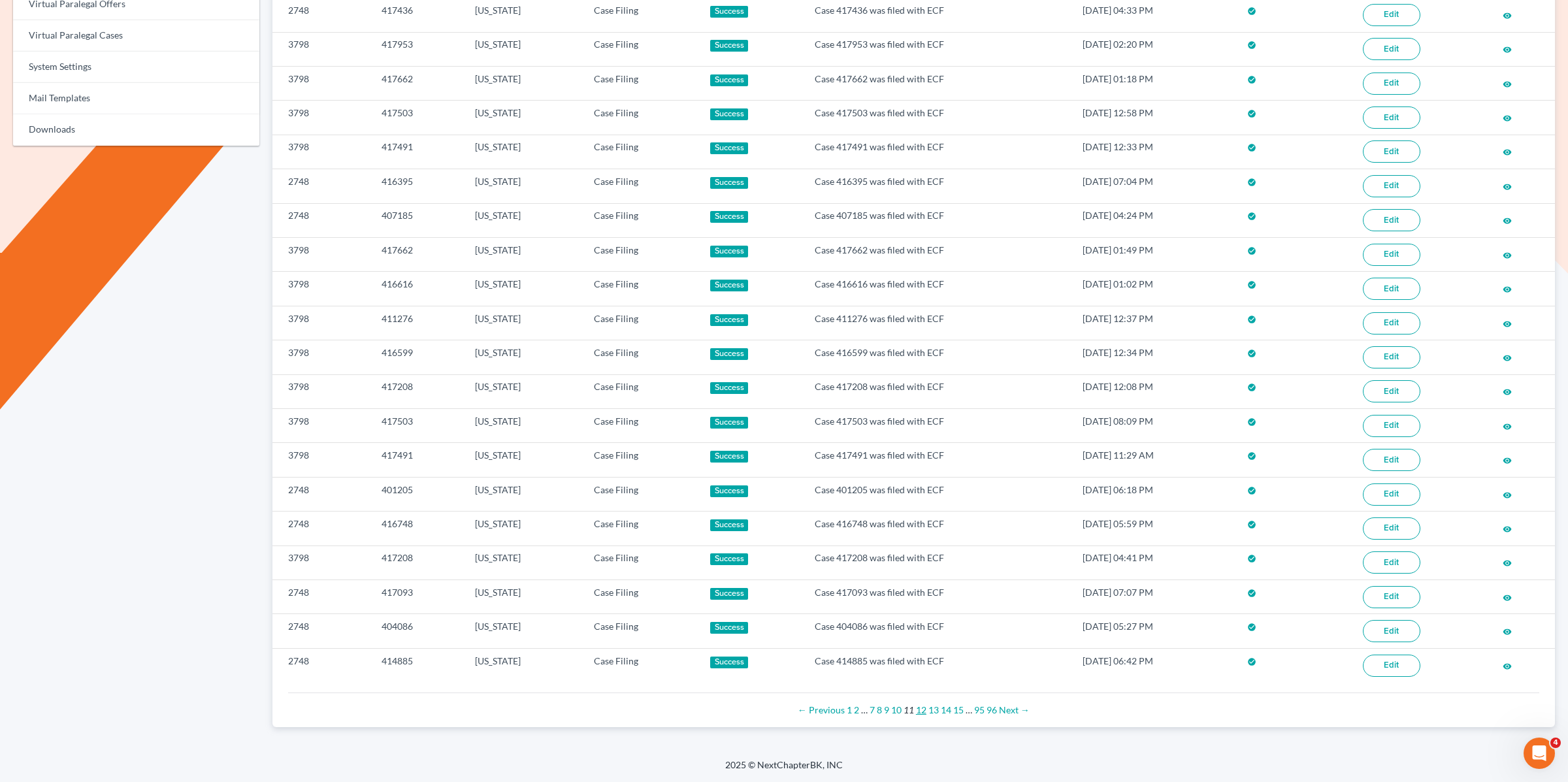
click at [922, 712] on link "12" at bounding box center [921, 710] width 11 height 11
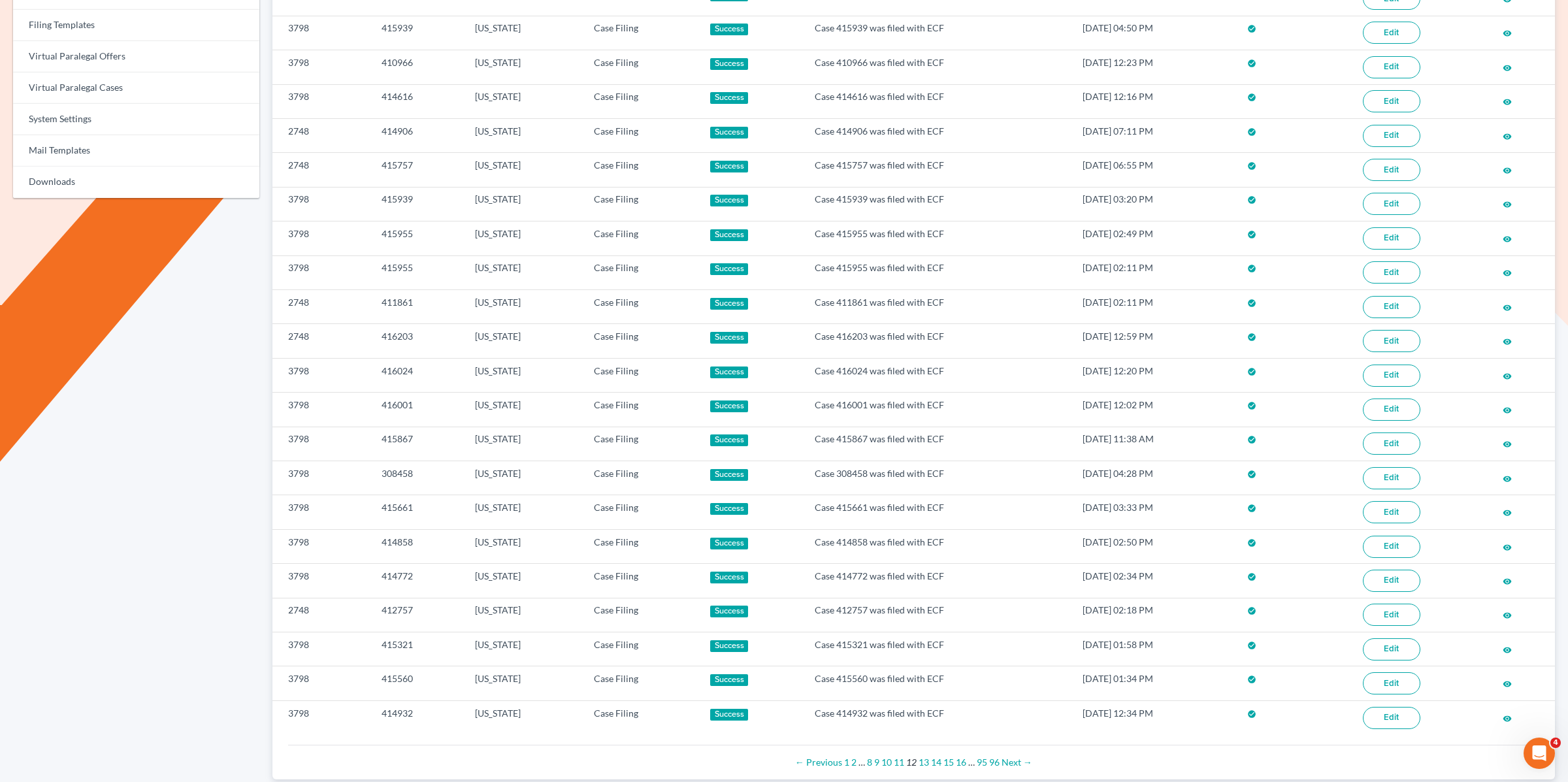
scroll to position [582, 0]
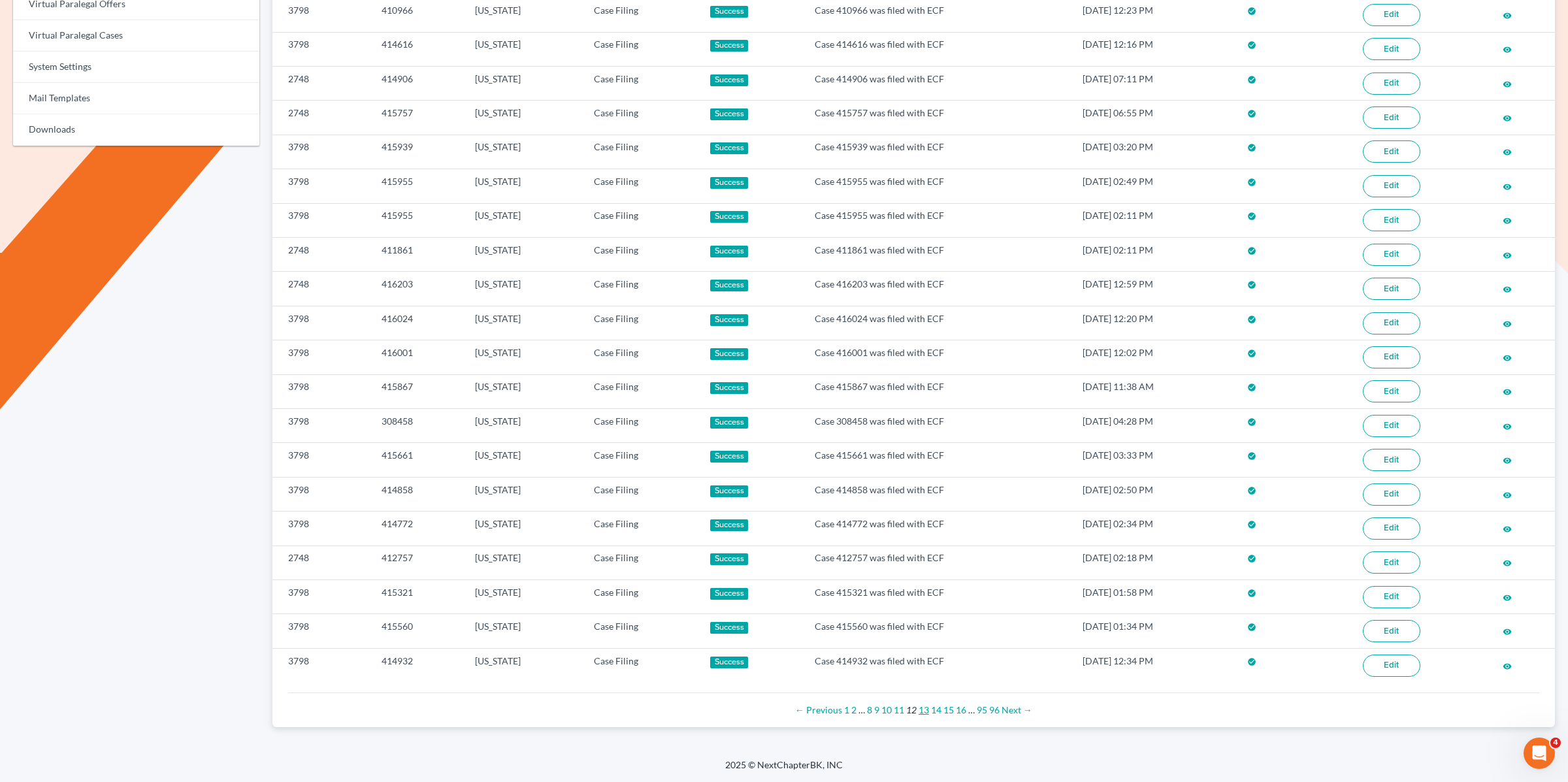
click at [922, 712] on link "13" at bounding box center [924, 710] width 11 height 11
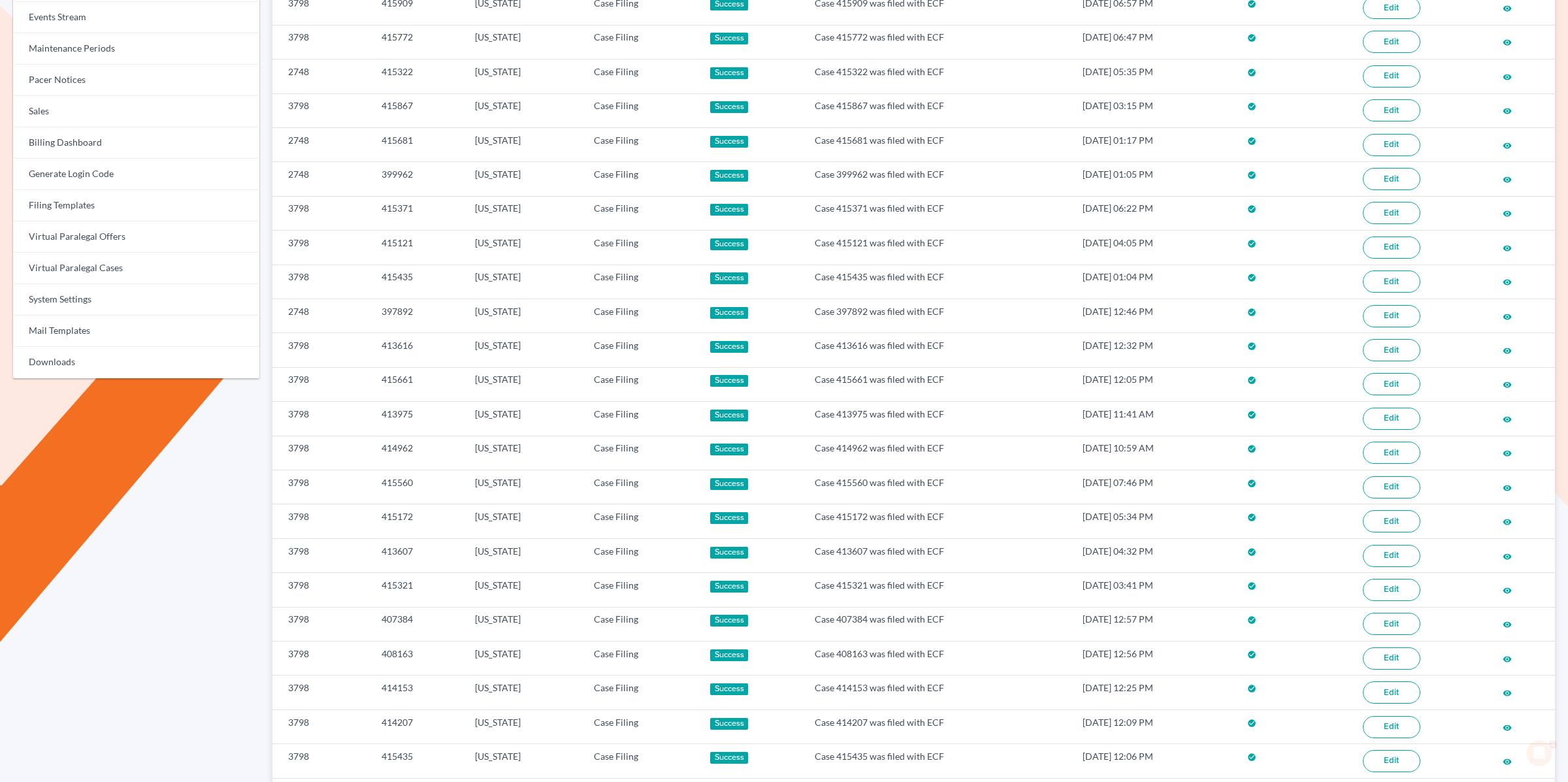
scroll to position [582, 0]
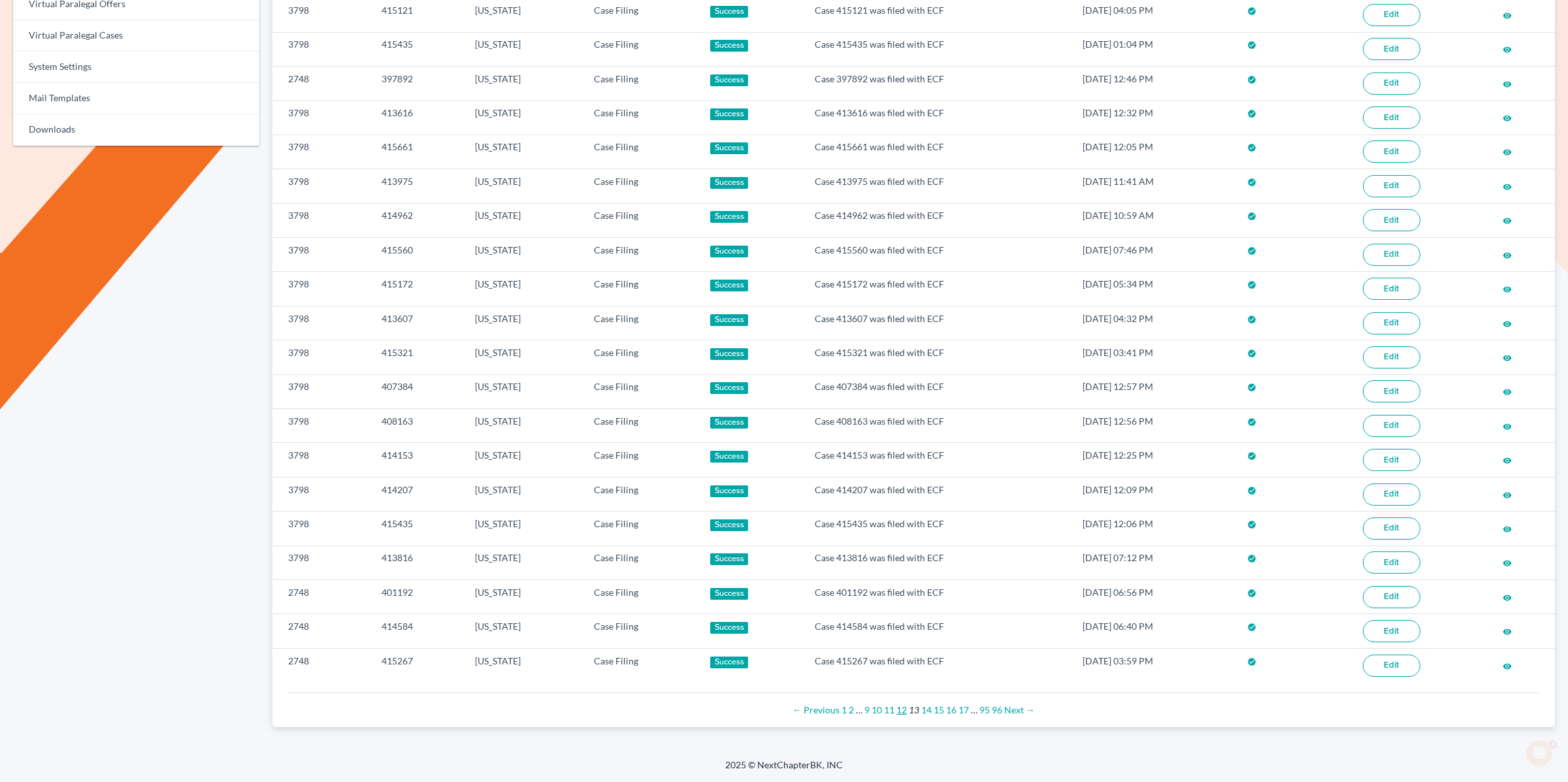
click at [900, 711] on link "12" at bounding box center [901, 710] width 11 height 11
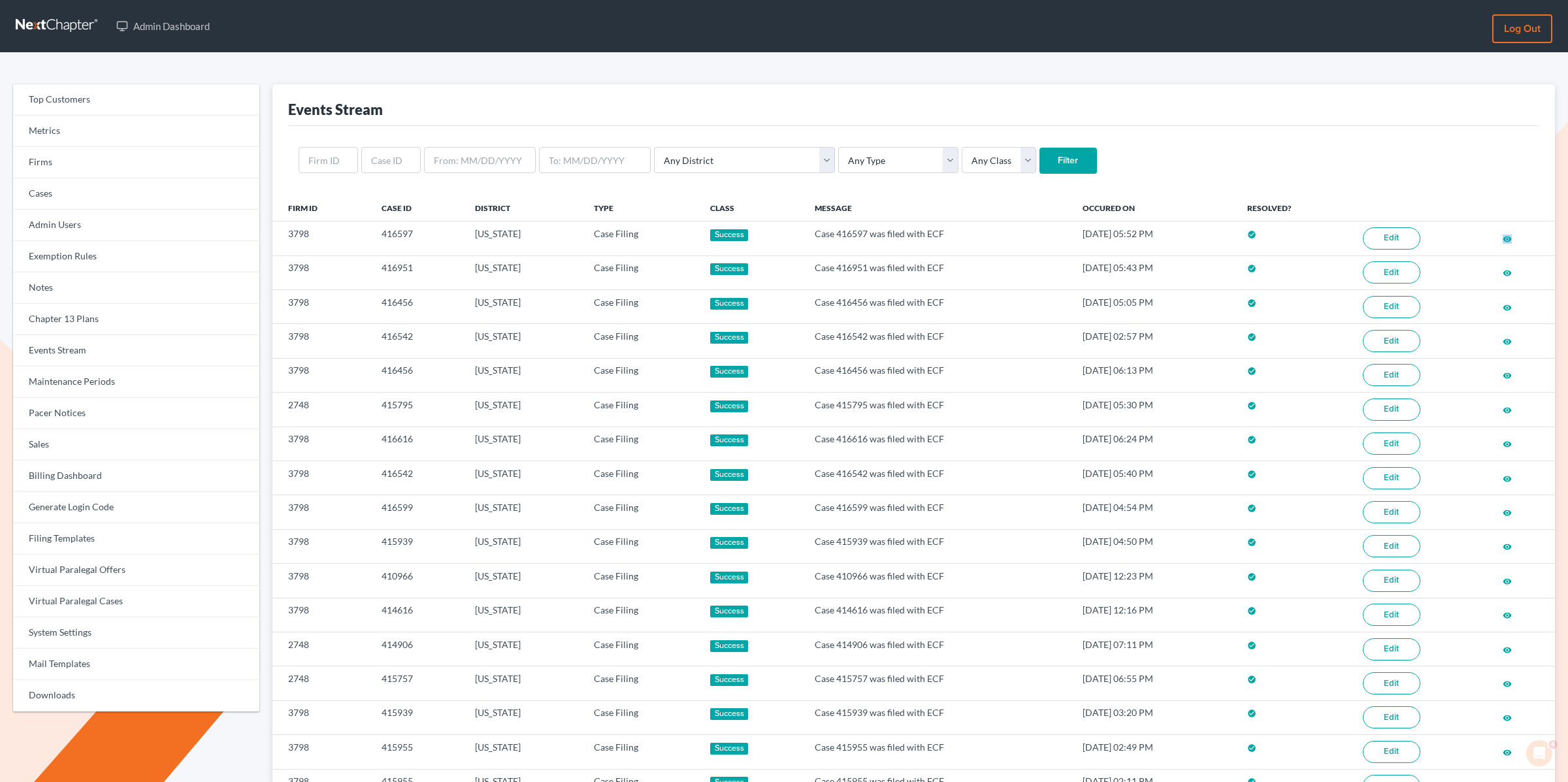
scroll to position [582, 0]
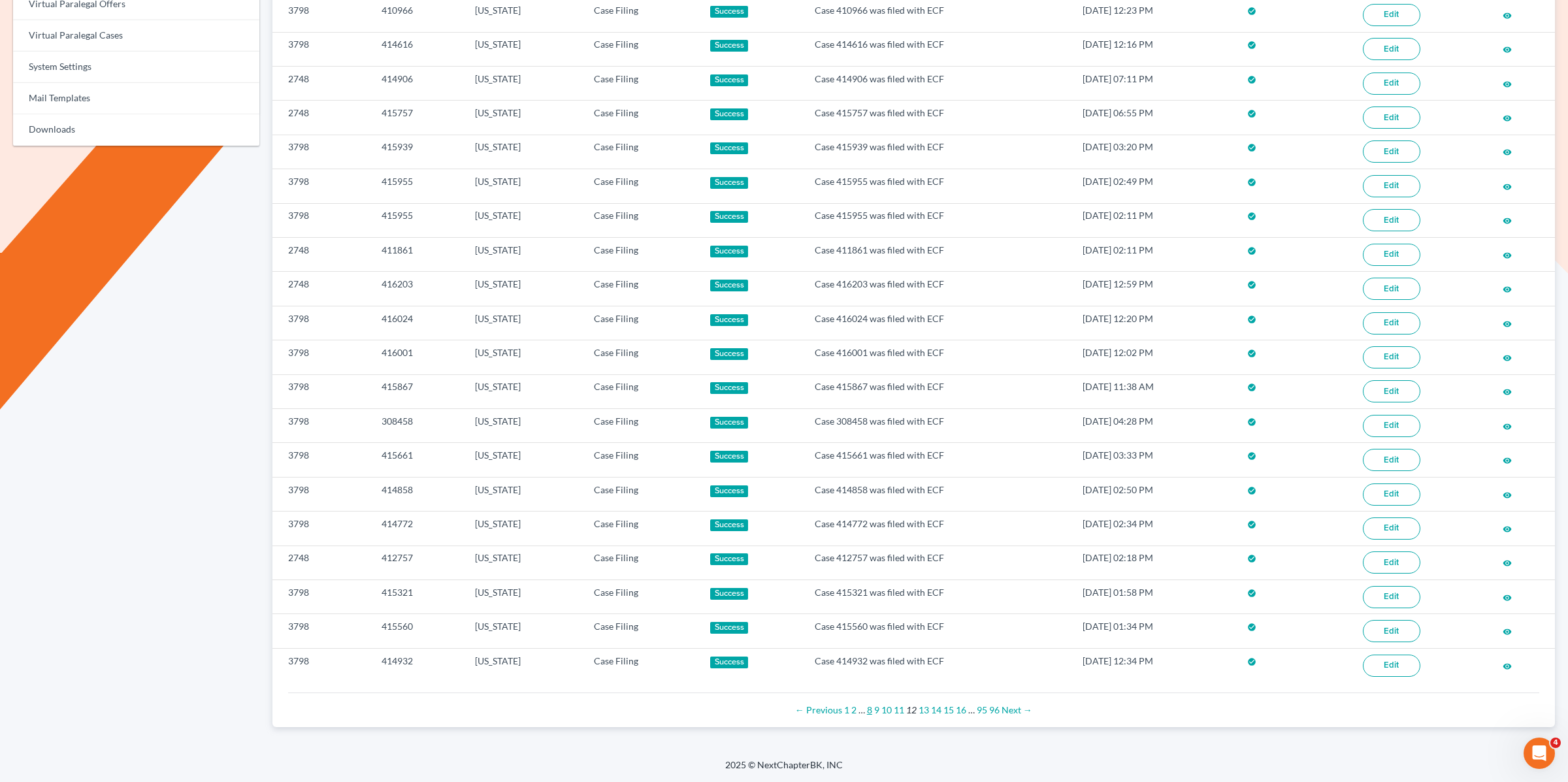
click at [869, 711] on link "8" at bounding box center [870, 710] width 5 height 11
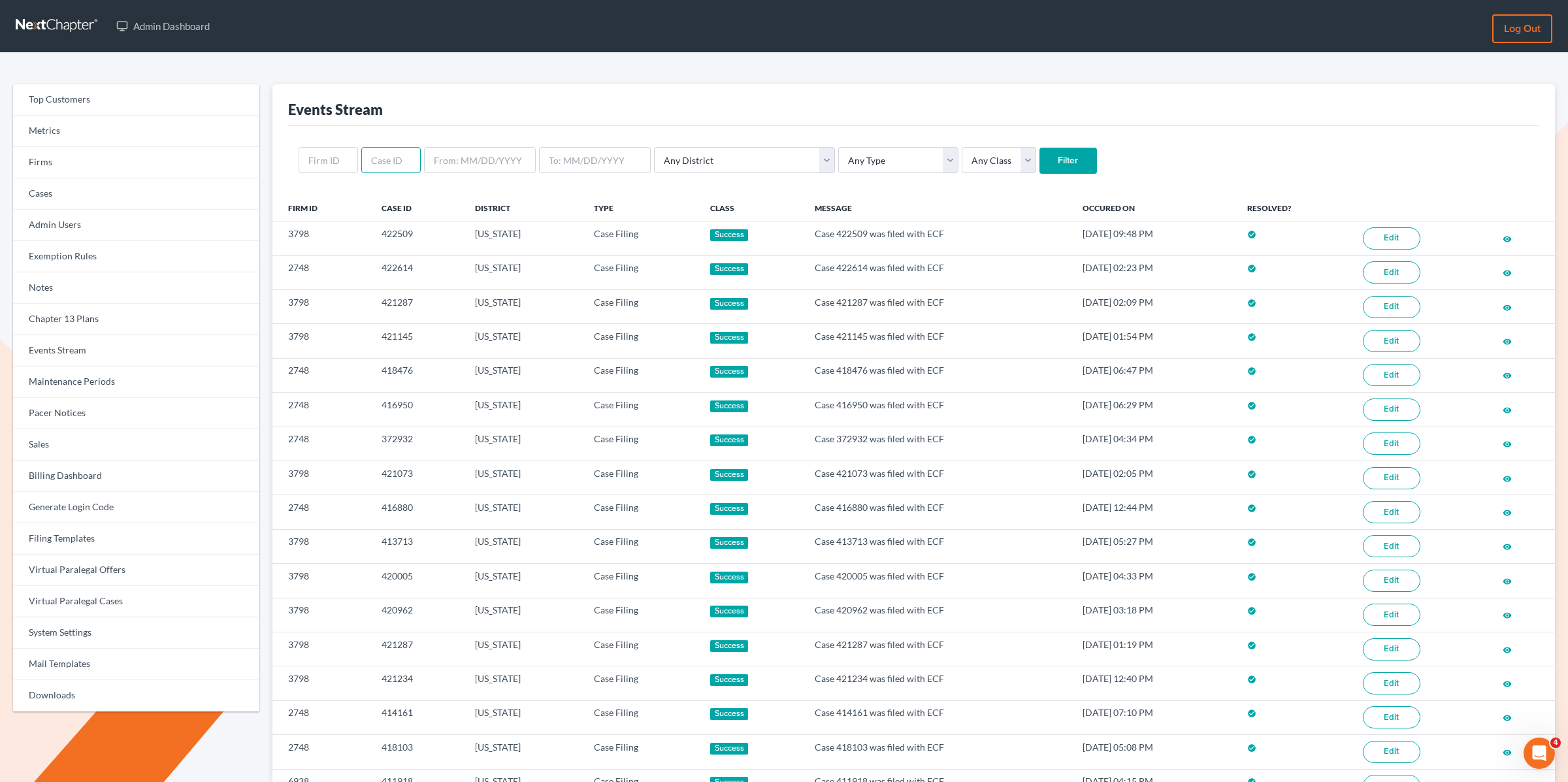
click at [393, 157] on input "text" at bounding box center [391, 160] width 60 height 26
paste input "25-24161"
type input "25-24161"
click at [1040, 148] on input "Filter" at bounding box center [1068, 161] width 58 height 26
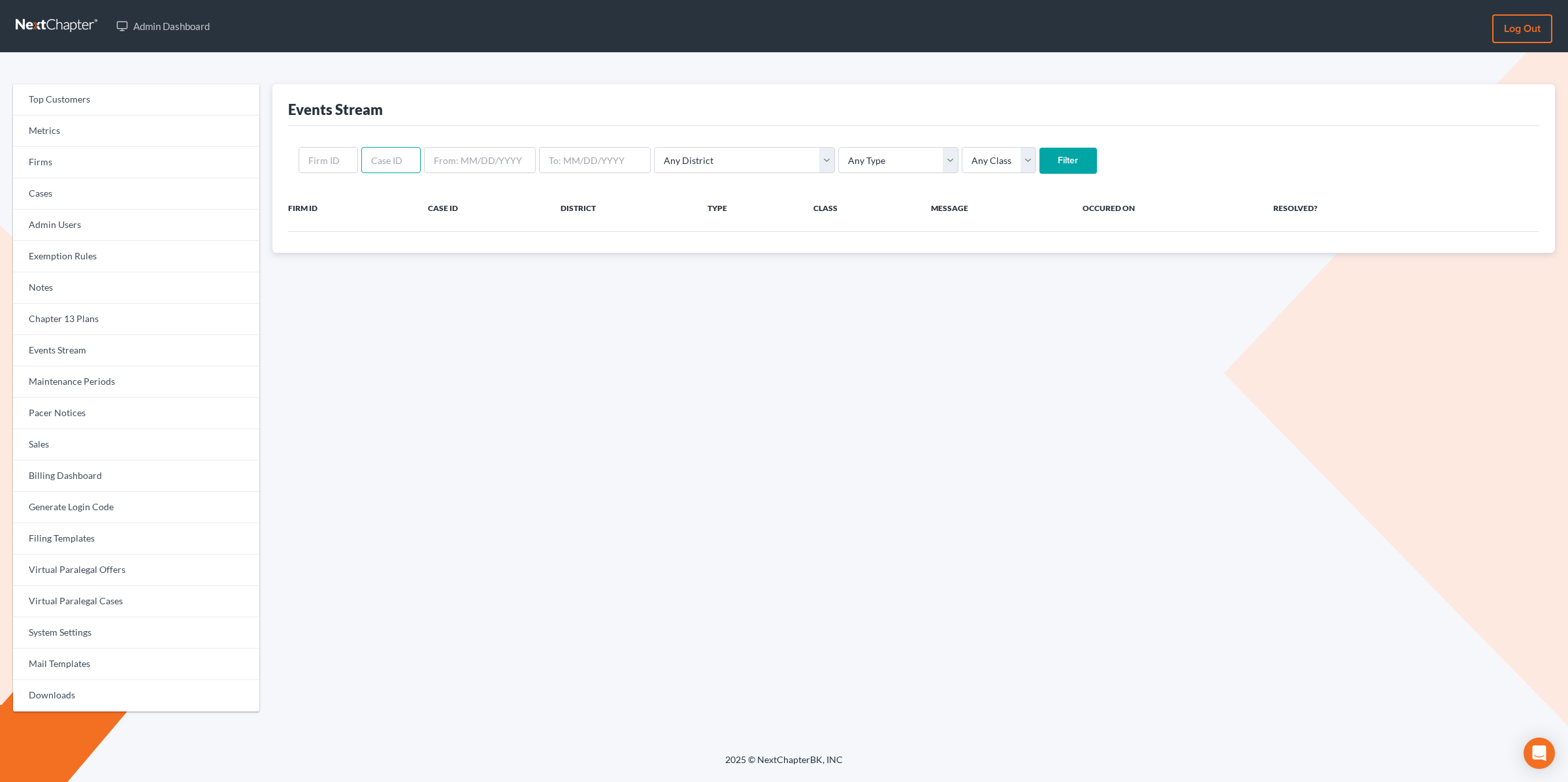
click at [394, 158] on input "text" at bounding box center [391, 160] width 60 height 26
click at [397, 160] on input "text" at bounding box center [391, 160] width 60 height 26
paste input "427597"
type input "427597"
click at [1040, 148] on input "Filter" at bounding box center [1068, 161] width 58 height 26
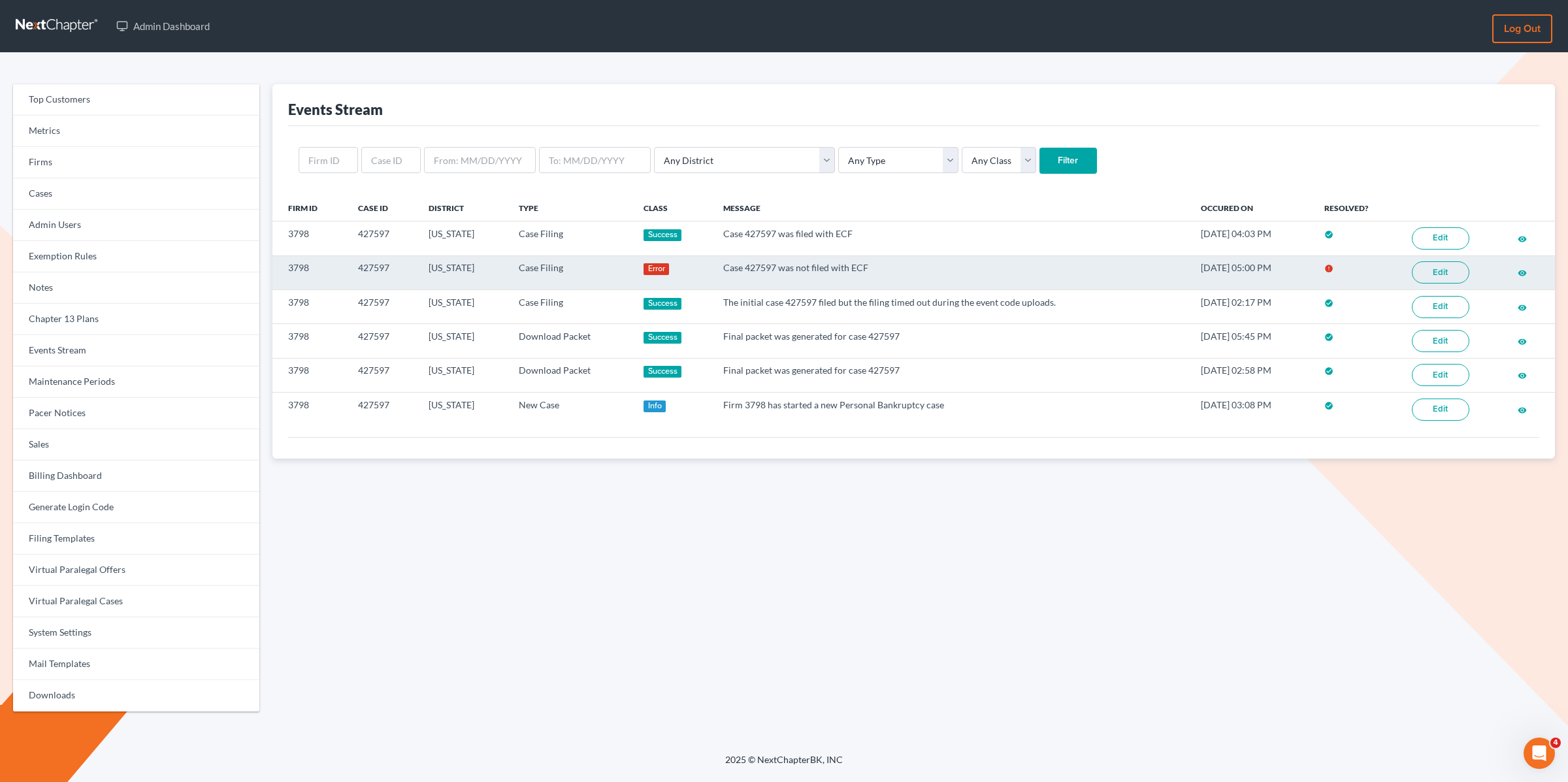
click at [1433, 268] on link "Edit" at bounding box center [1440, 273] width 58 height 22
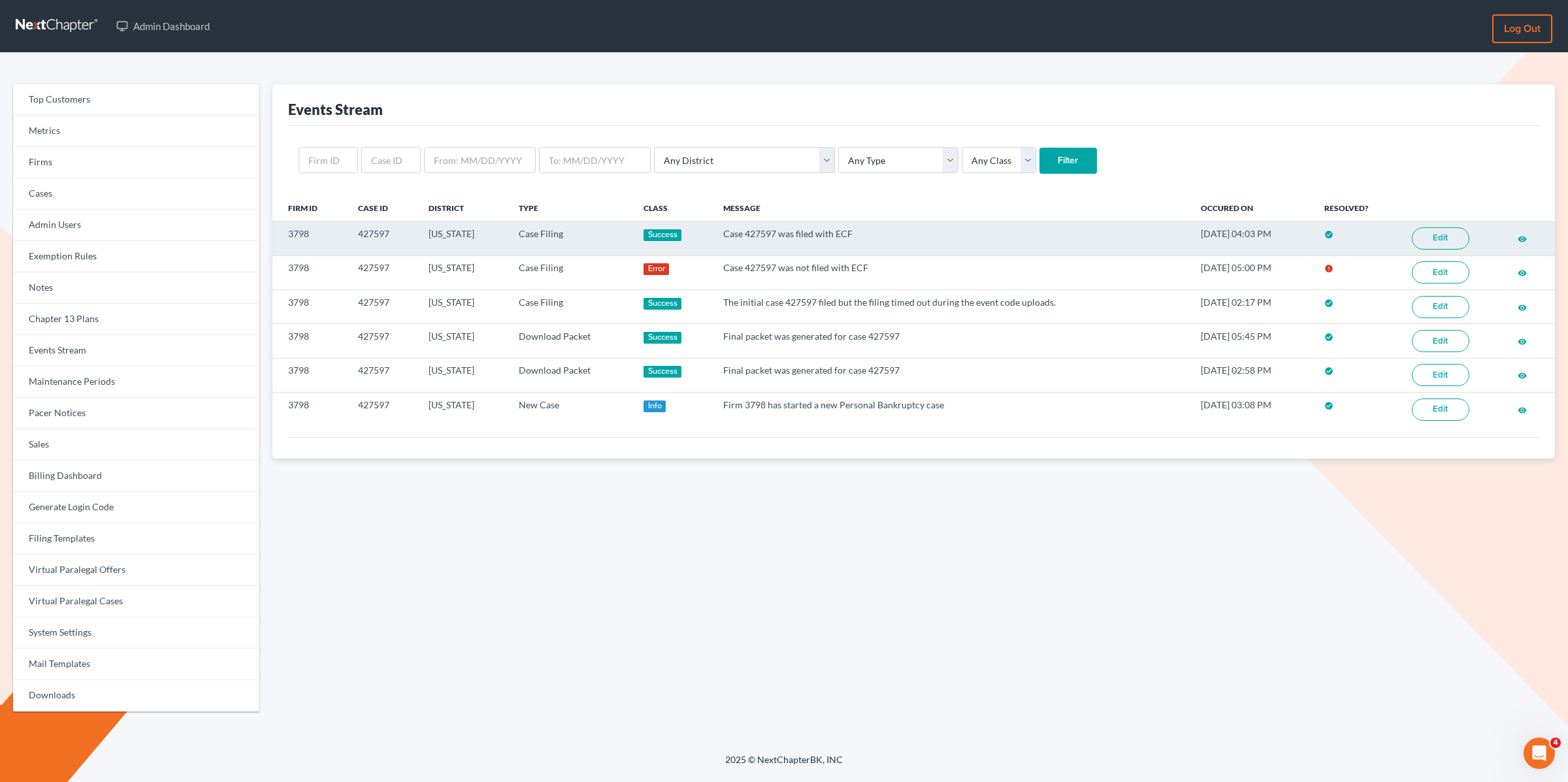
click at [1434, 238] on link "Edit" at bounding box center [1440, 239] width 58 height 22
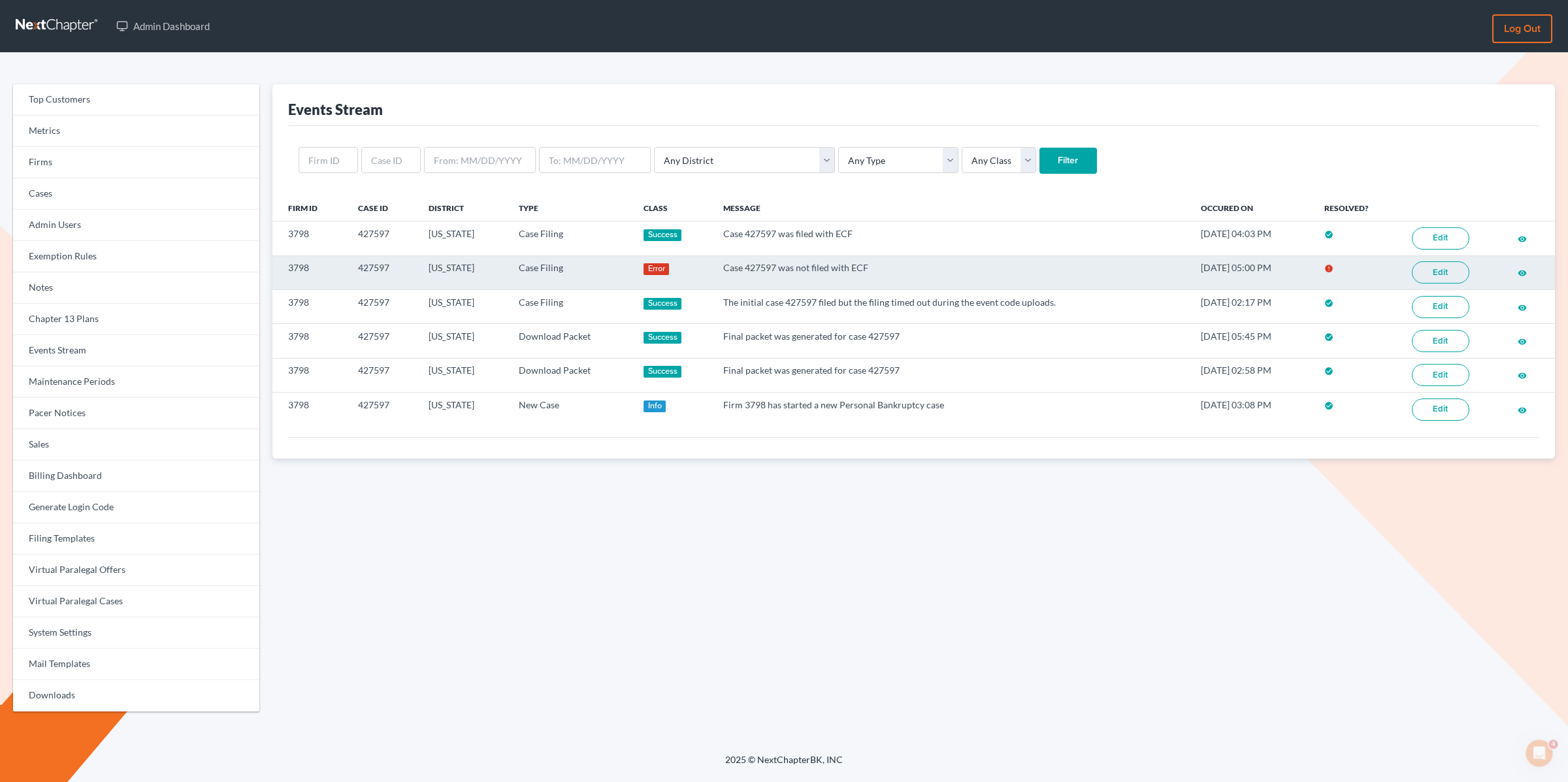
click at [1454, 273] on link "Edit" at bounding box center [1440, 273] width 58 height 22
